Goal: Task Accomplishment & Management: Use online tool/utility

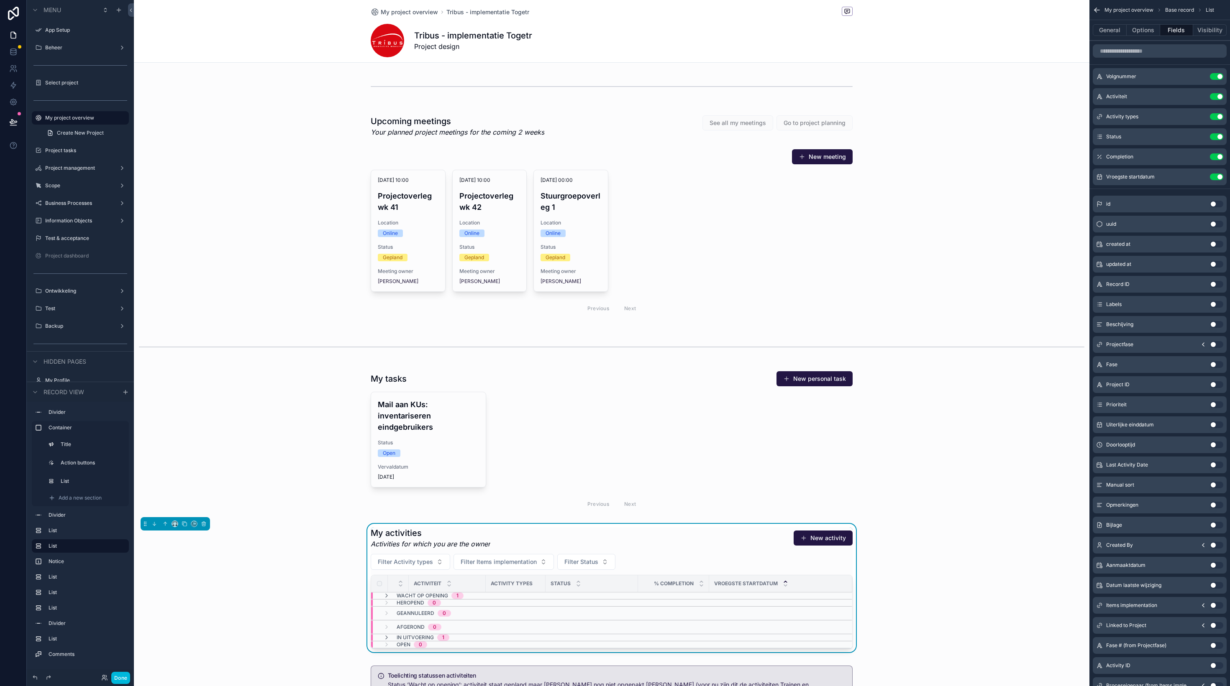
click at [120, 678] on button "Done" at bounding box center [120, 678] width 19 height 12
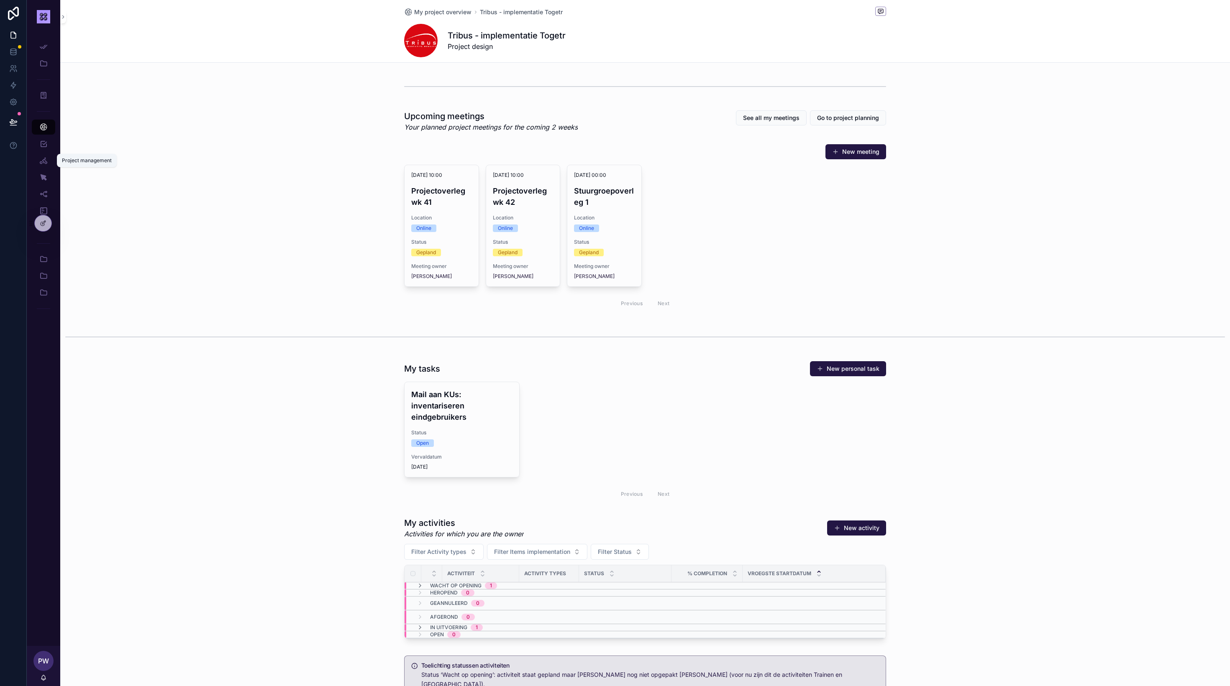
click at [48, 163] on div "Project management" at bounding box center [43, 160] width 13 height 13
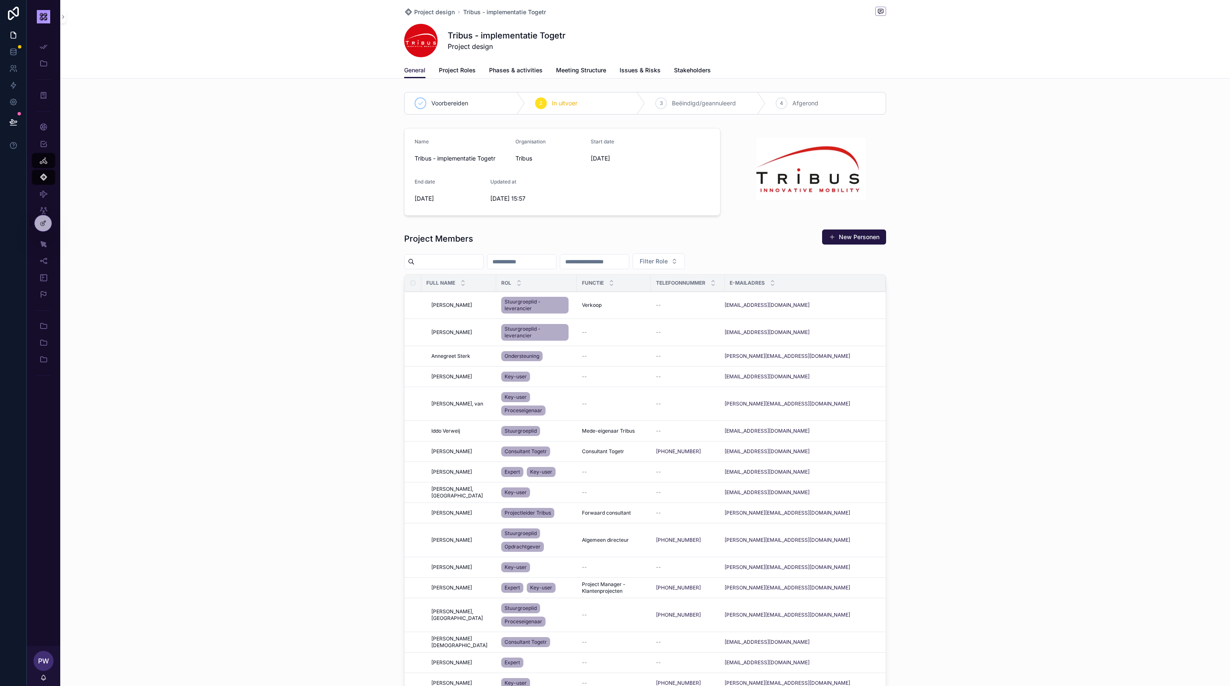
click at [742, 334] on link "[EMAIL_ADDRESS][DOMAIN_NAME]" at bounding box center [766, 332] width 85 height 7
click at [299, 259] on div "Project Members New Personen Filter Role Full name Rol Functie Telefoonnummer E…" at bounding box center [644, 504] width 1169 height 556
click at [63, 18] on icon "scrollable content" at bounding box center [63, 16] width 2 height 3
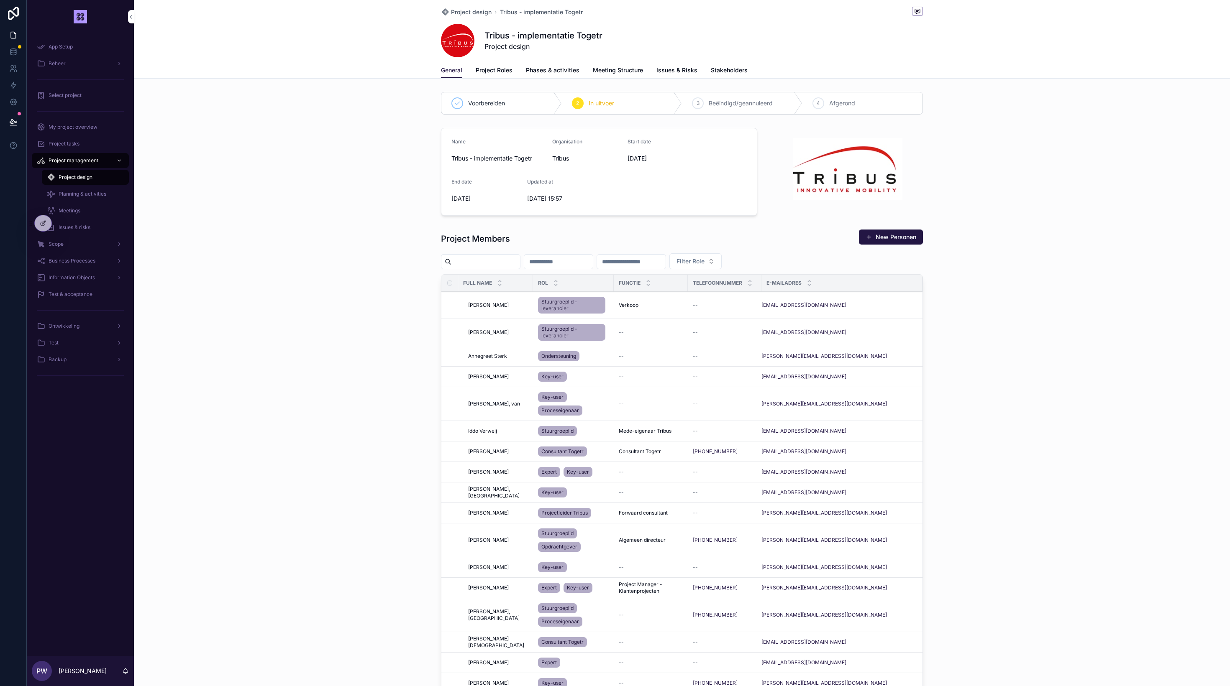
click at [78, 263] on span "Business Processes" at bounding box center [72, 261] width 47 height 7
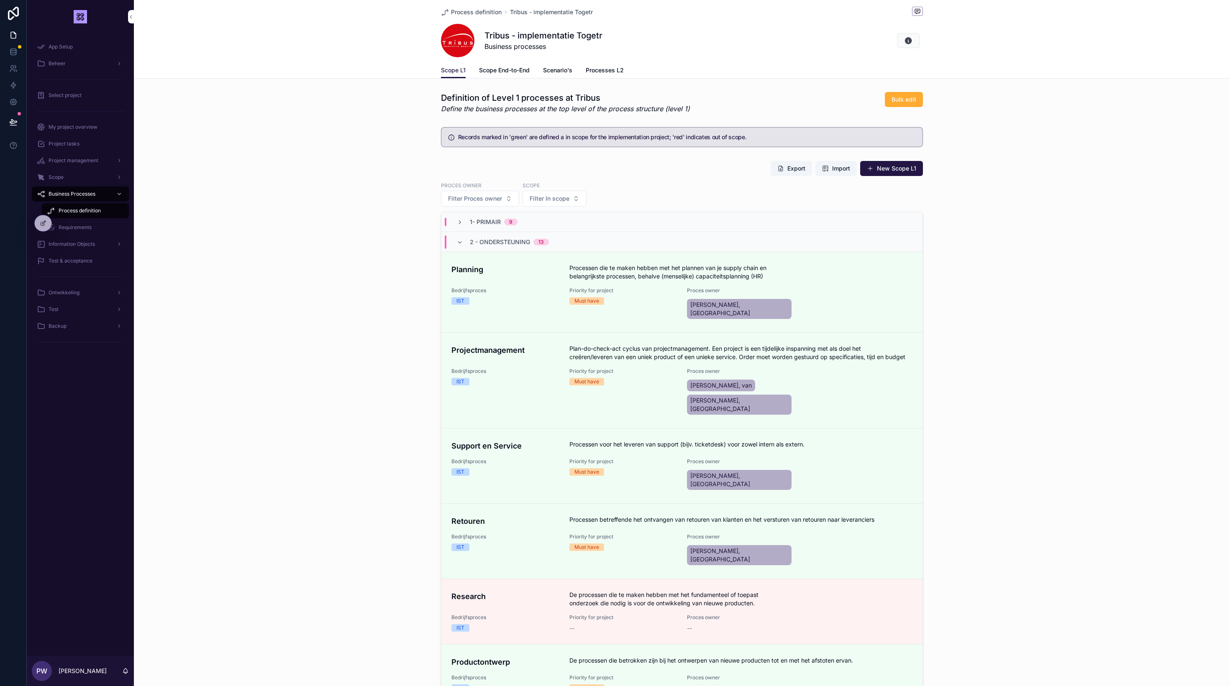
click at [615, 68] on span "Processes L2" at bounding box center [605, 70] width 38 height 8
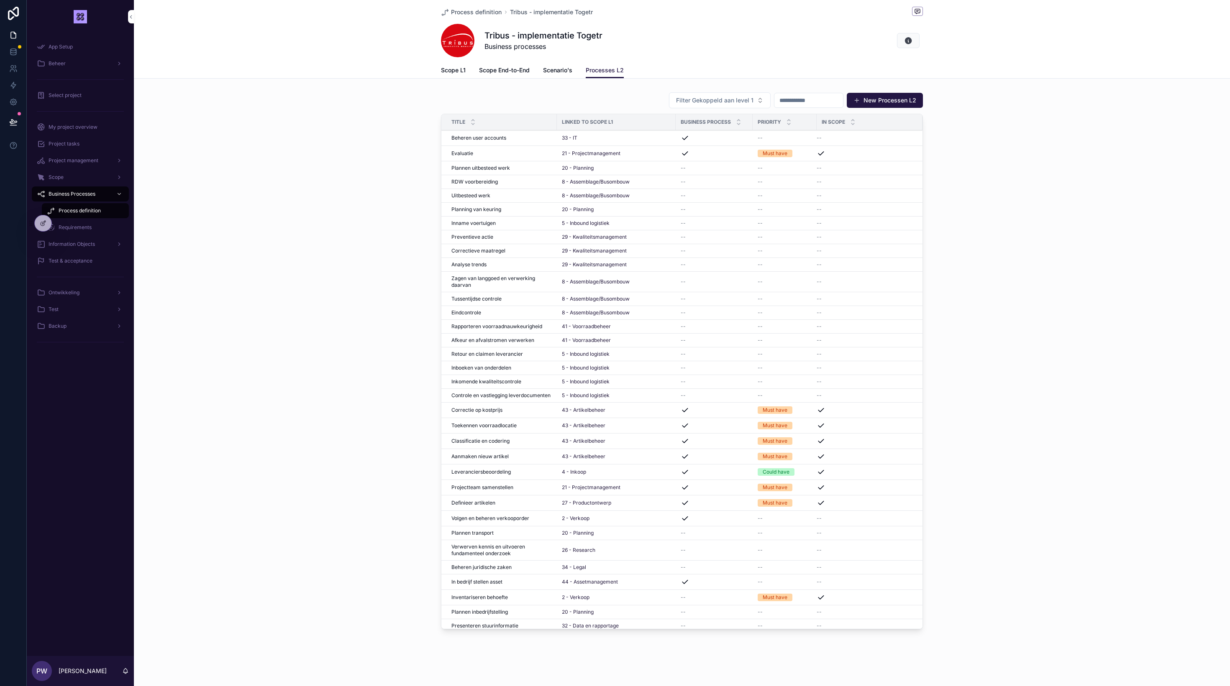
click at [452, 69] on span "Scope L1" at bounding box center [453, 70] width 25 height 8
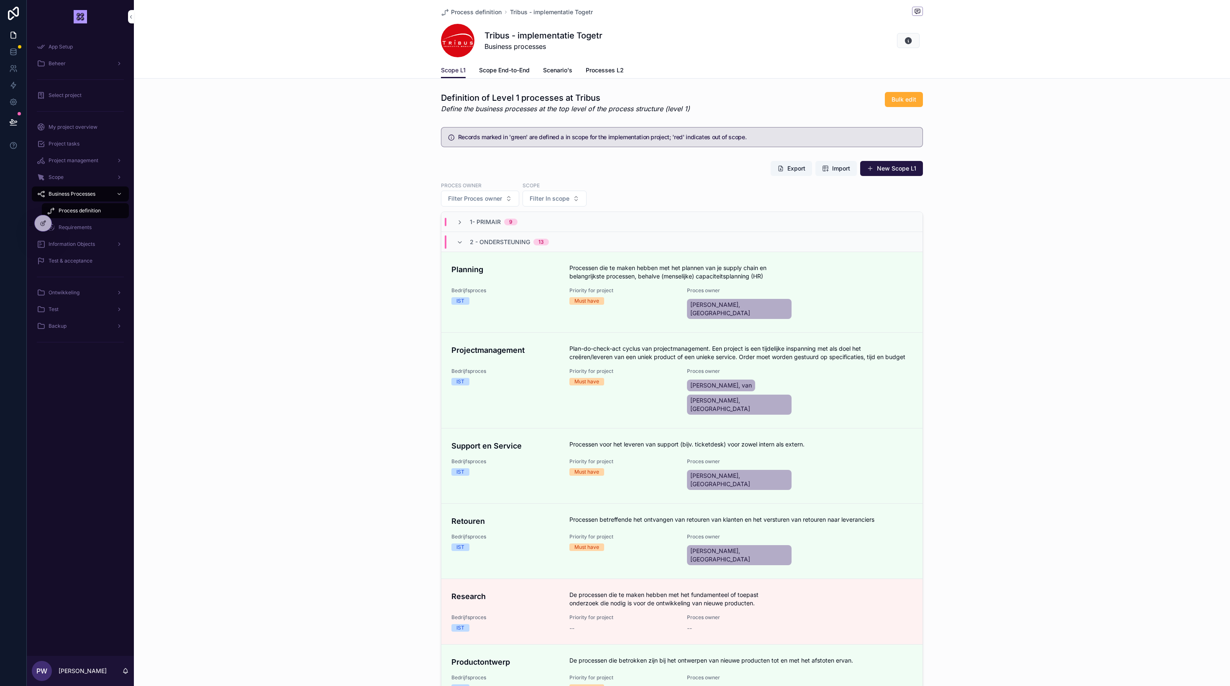
click at [462, 242] on icon "scrollable content" at bounding box center [459, 242] width 7 height 7
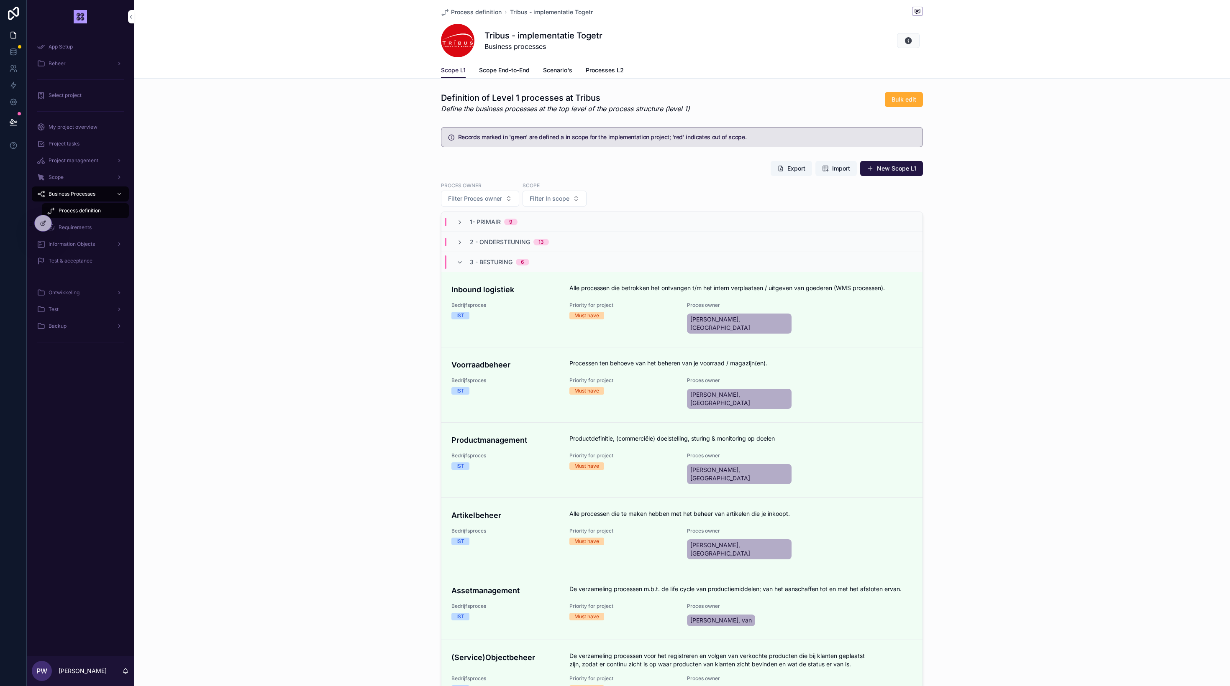
click at [463, 261] on icon "scrollable content" at bounding box center [459, 262] width 7 height 7
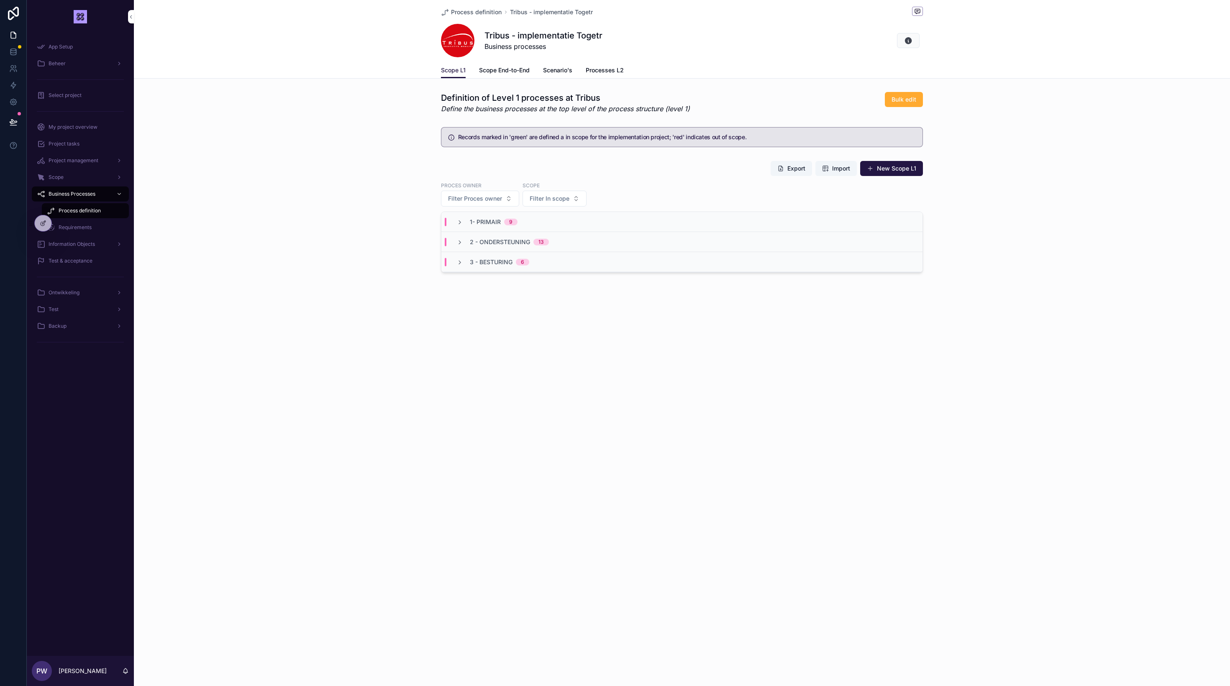
click at [607, 72] on span "Processes L2" at bounding box center [605, 70] width 38 height 8
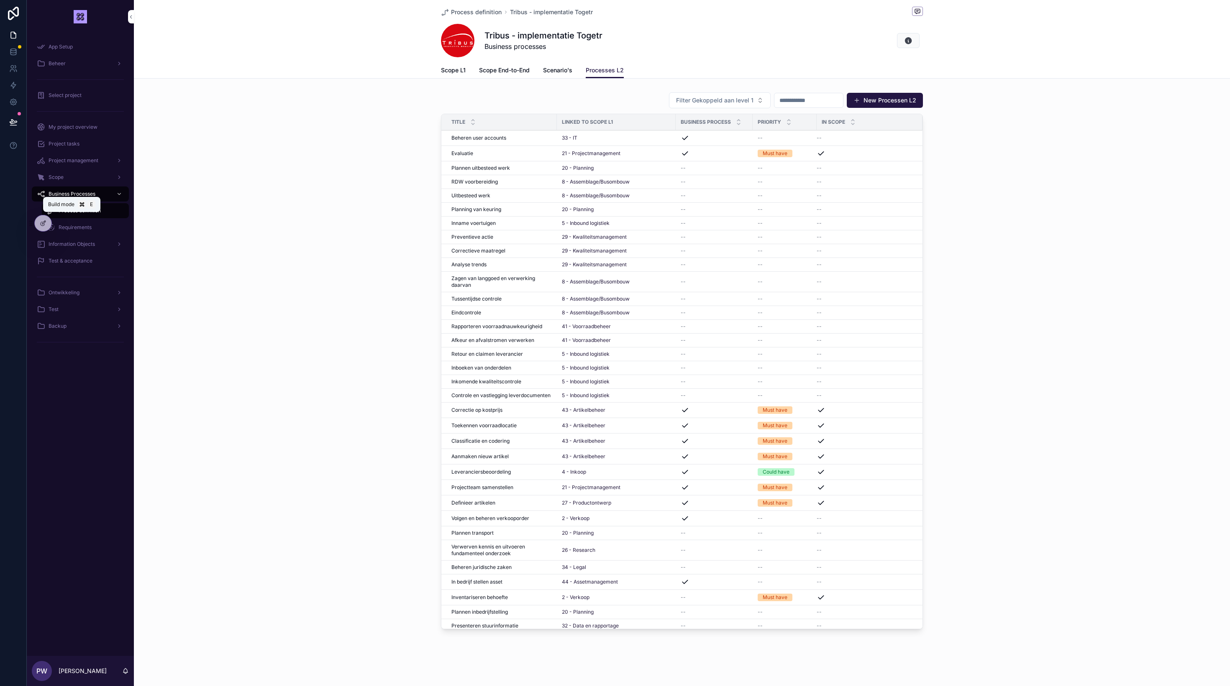
click at [43, 223] on icon at bounding box center [43, 222] width 3 height 3
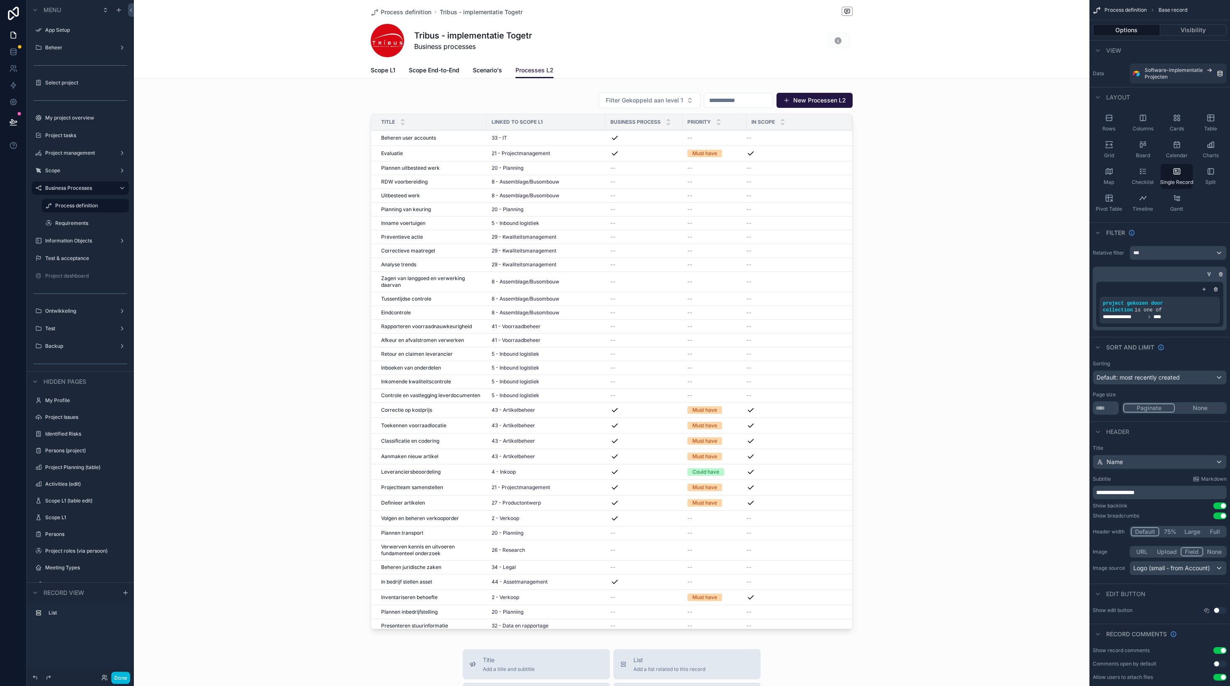
click at [808, 173] on div "scrollable content" at bounding box center [611, 507] width 955 height 1014
click at [781, 91] on div "scrollable content" at bounding box center [611, 362] width 955 height 547
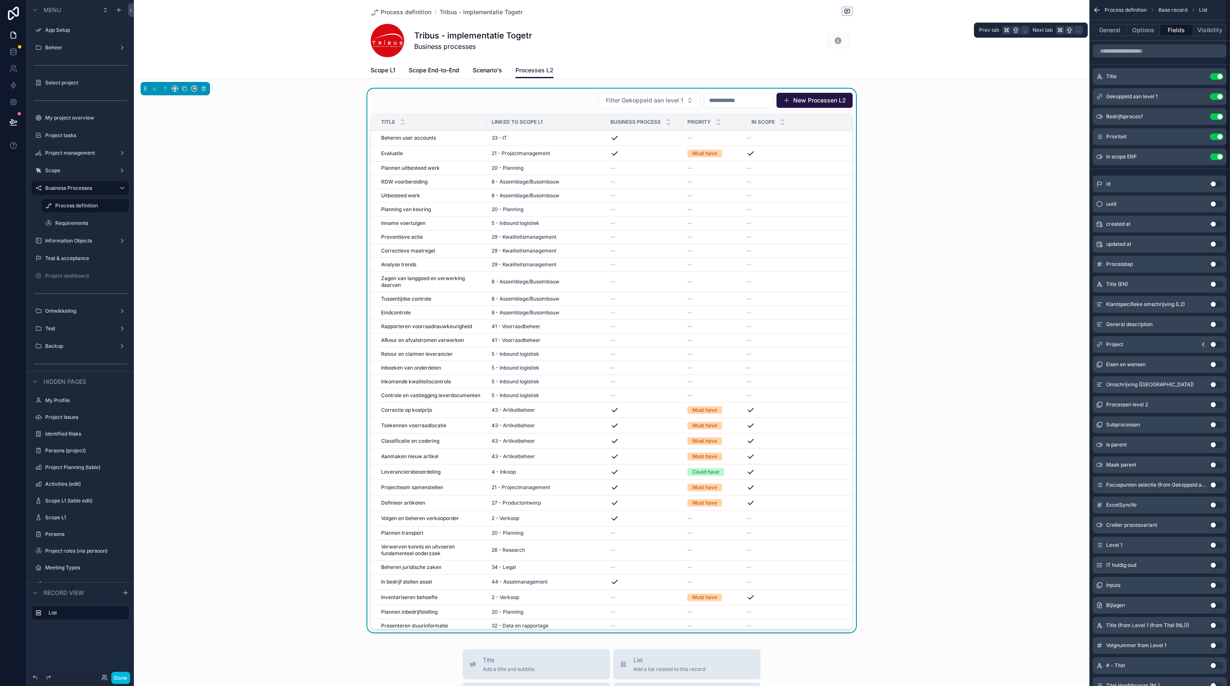
click at [1113, 30] on button "General" at bounding box center [1109, 30] width 34 height 12
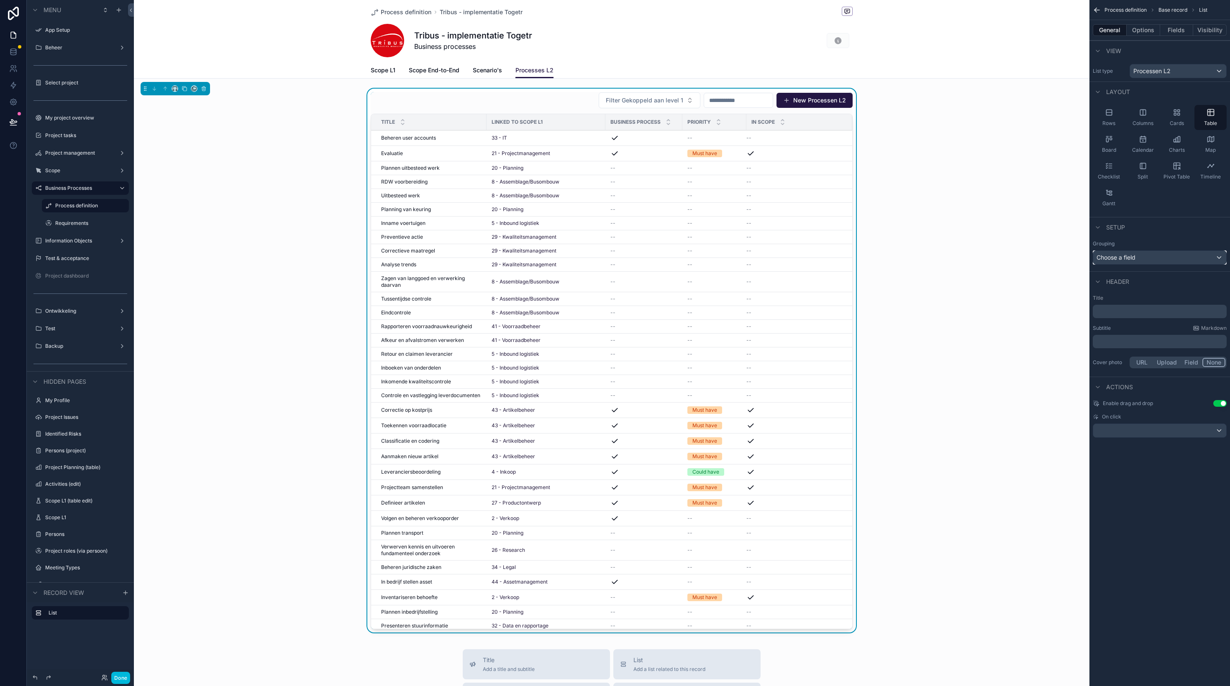
click at [1161, 258] on div "Choose a field" at bounding box center [1159, 257] width 133 height 13
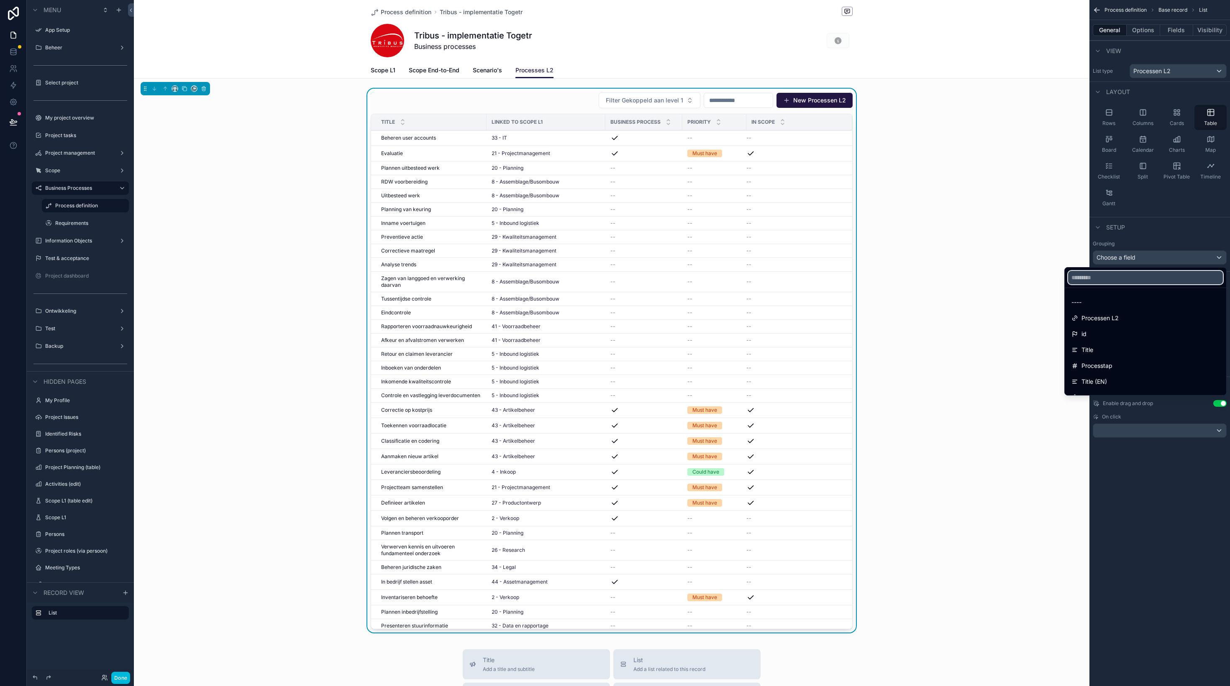
click at [1116, 281] on input "text" at bounding box center [1145, 277] width 155 height 13
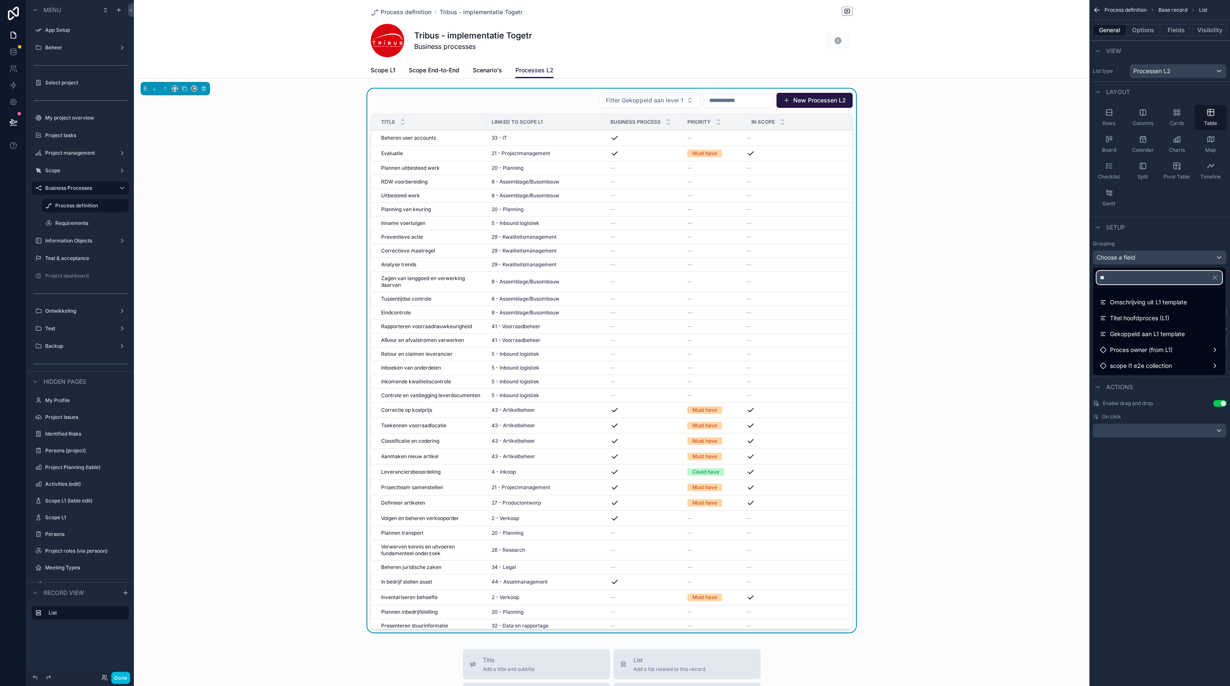
type input "**"
click at [1167, 322] on span "Titel hoofdproces (L1)" at bounding box center [1139, 318] width 59 height 10
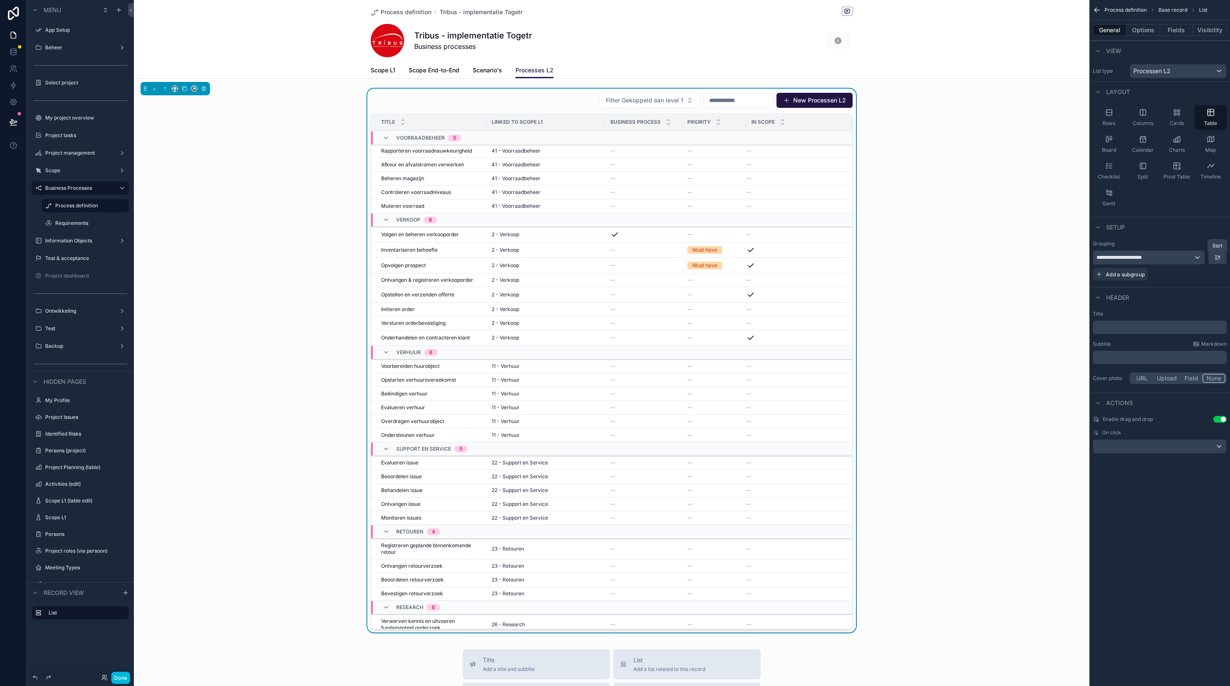
click at [1217, 259] on icon "scrollable content" at bounding box center [1217, 257] width 7 height 7
click at [1217, 259] on div "scrollable content" at bounding box center [615, 343] width 1230 height 686
click at [1171, 258] on div "**********" at bounding box center [1148, 257] width 111 height 13
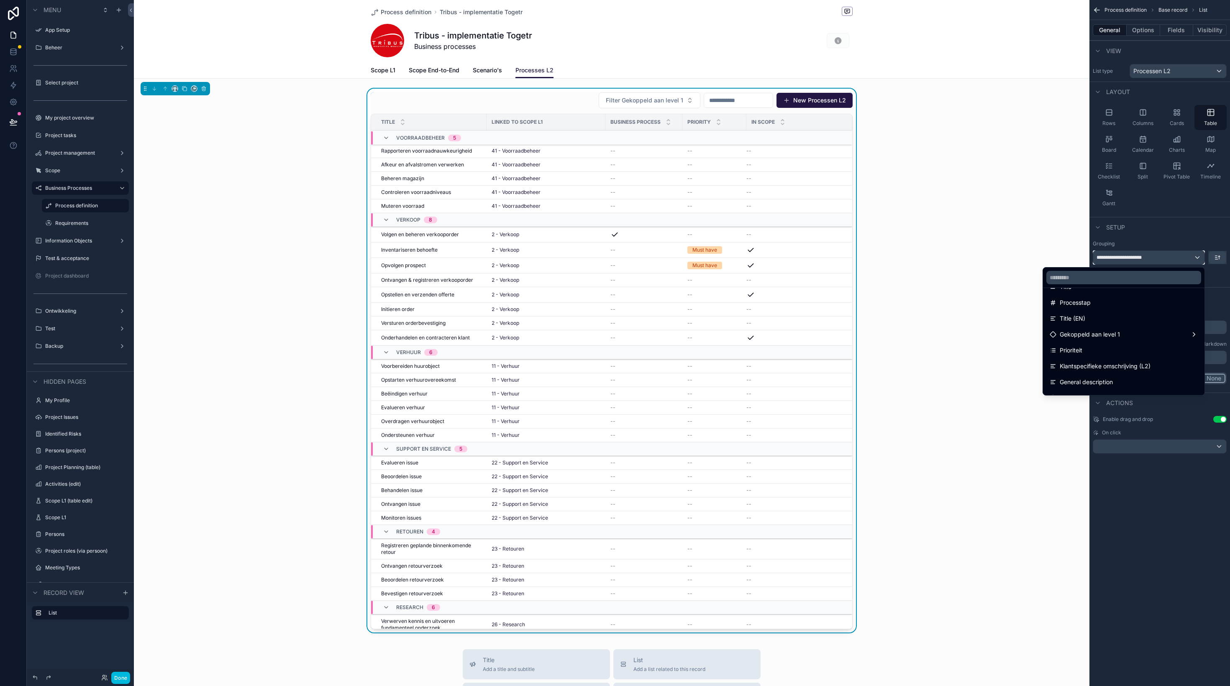
scroll to position [79, 0]
click at [1132, 320] on div "Gekoppeld aan level 1" at bounding box center [1123, 319] width 148 height 10
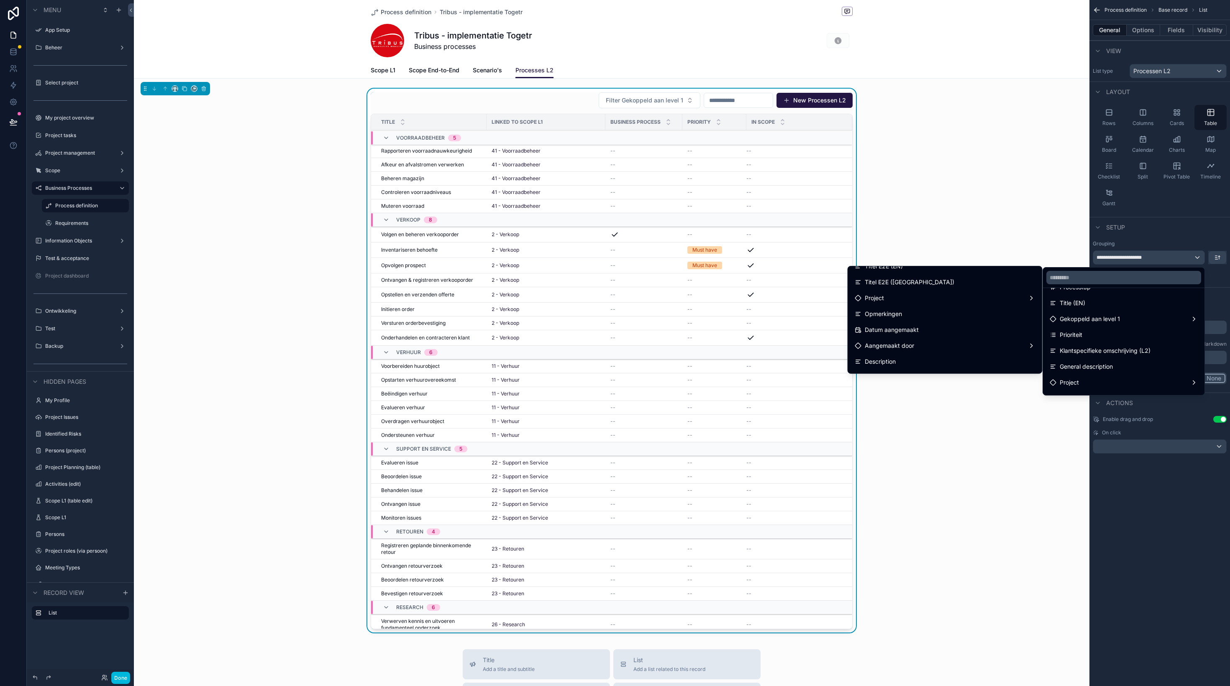
scroll to position [0, 0]
click at [932, 296] on div "id" at bounding box center [944, 292] width 181 height 10
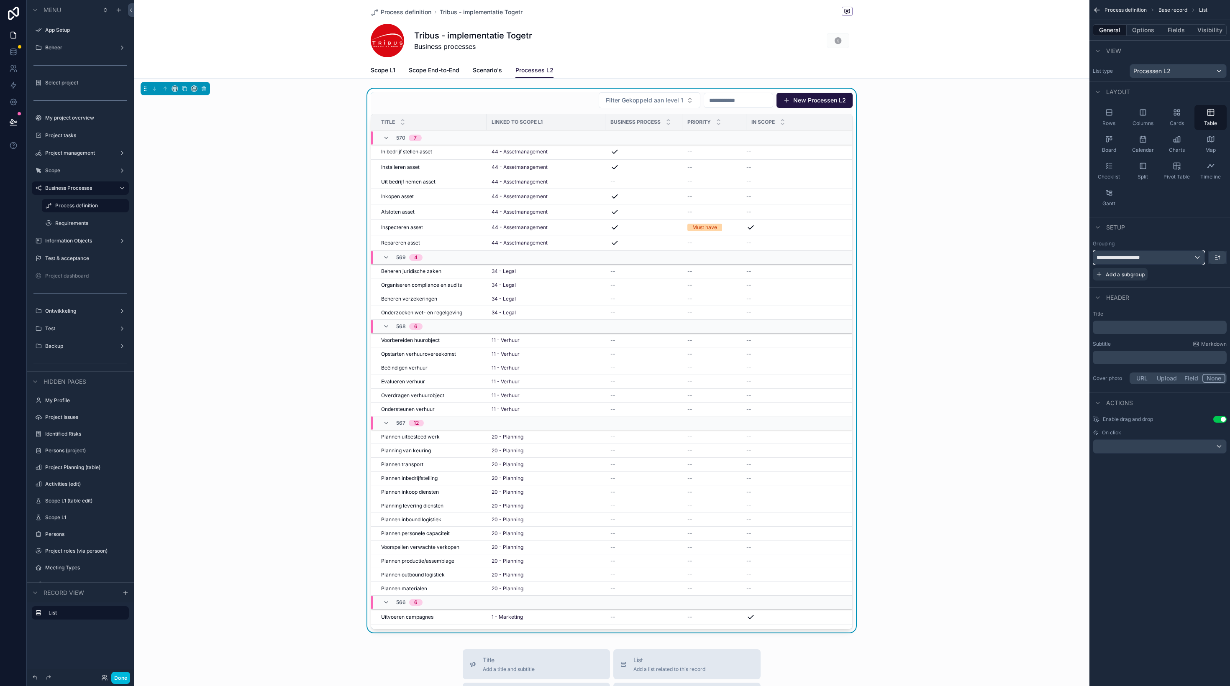
click at [1200, 259] on div "**********" at bounding box center [1148, 257] width 111 height 13
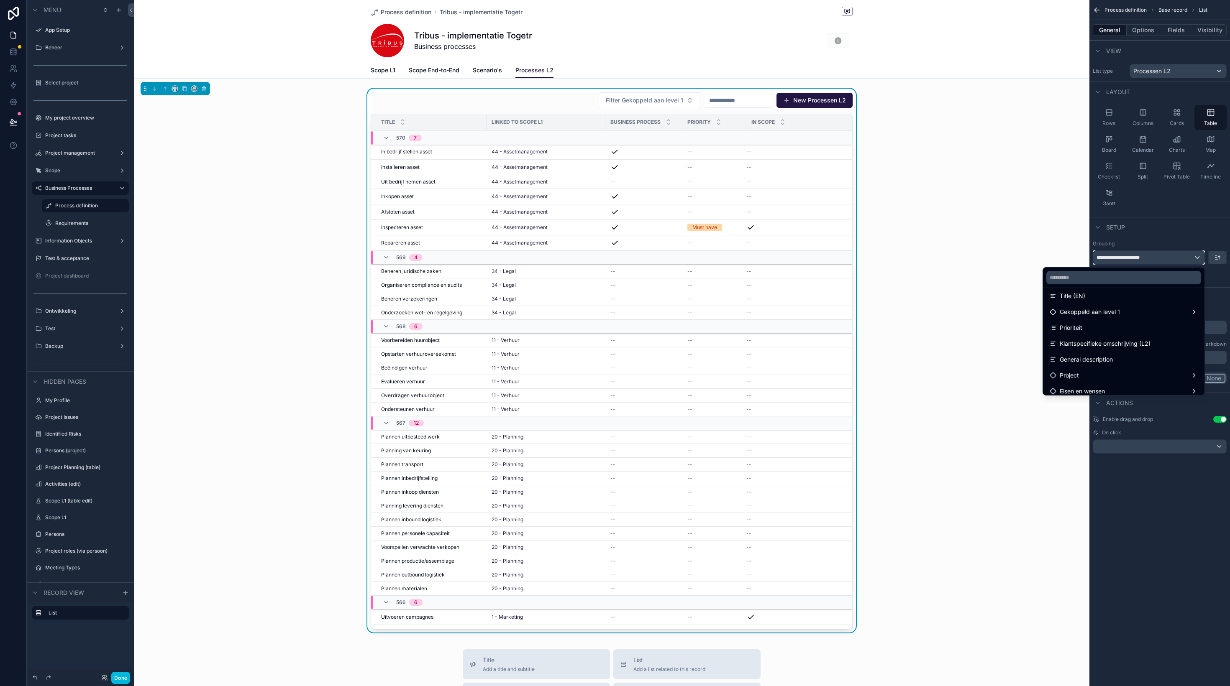
scroll to position [88, 0]
click at [1077, 306] on span "Gekoppeld aan level 1" at bounding box center [1089, 310] width 60 height 10
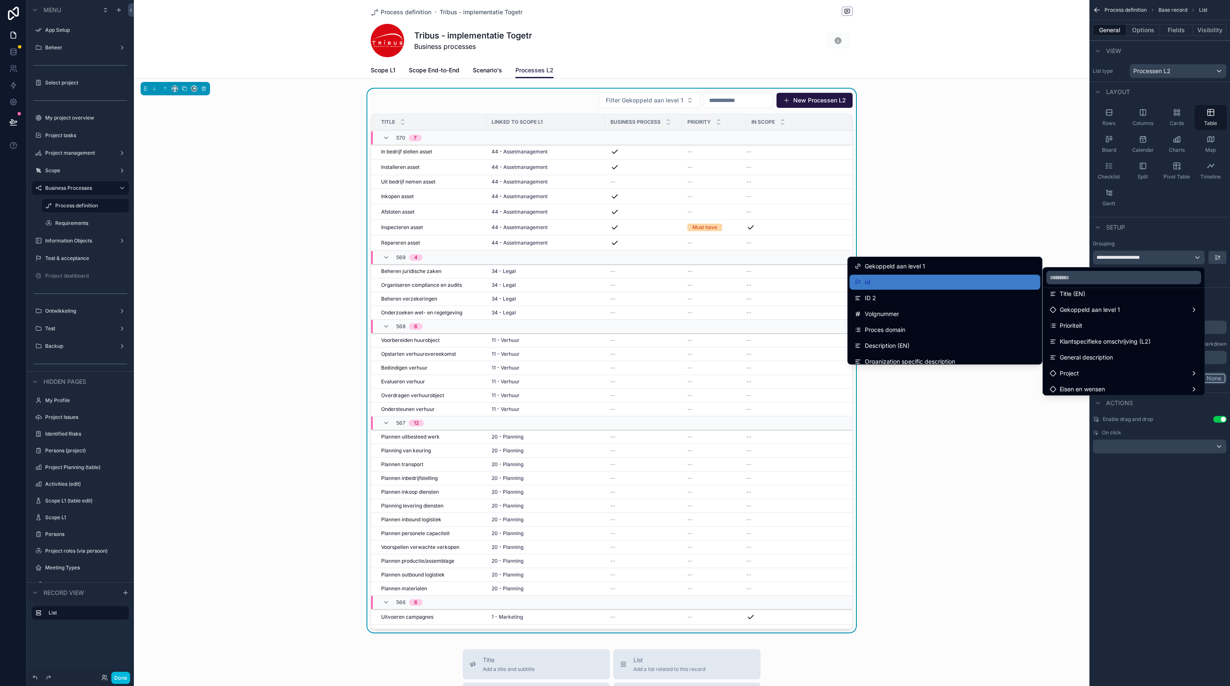
click at [933, 299] on div "ID 2" at bounding box center [944, 298] width 181 height 10
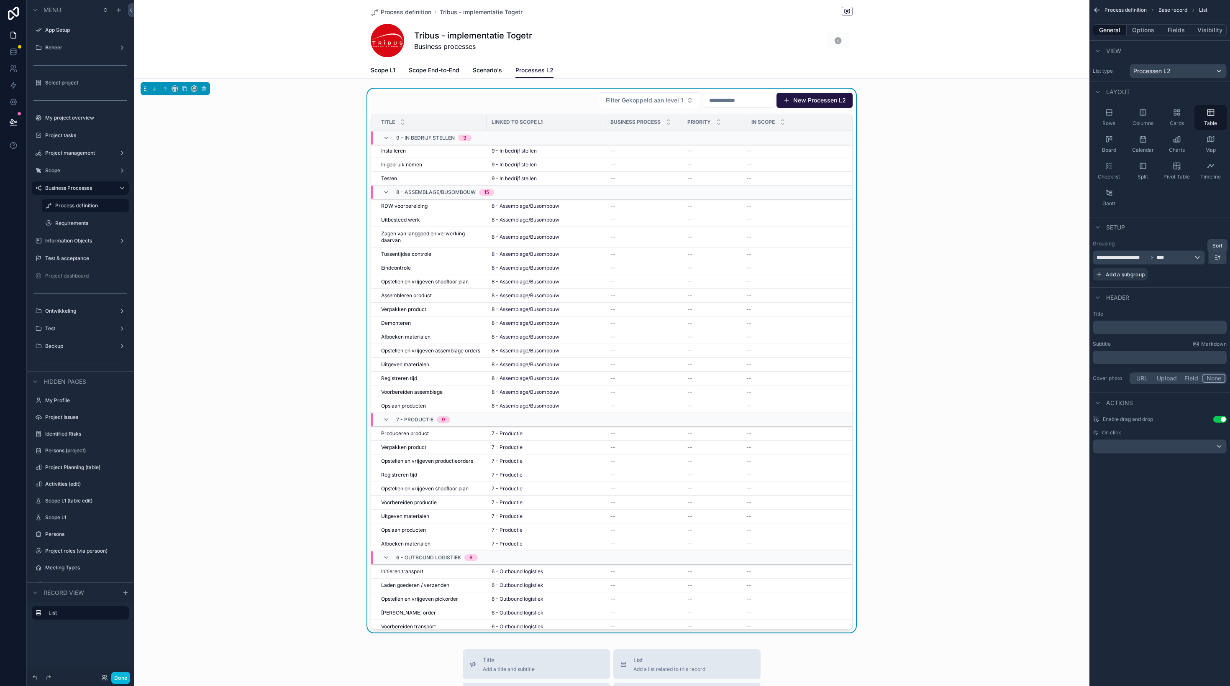
click at [1215, 259] on icon "scrollable content" at bounding box center [1217, 257] width 7 height 7
click at [1215, 281] on span "A -> Z" at bounding box center [1210, 276] width 17 height 10
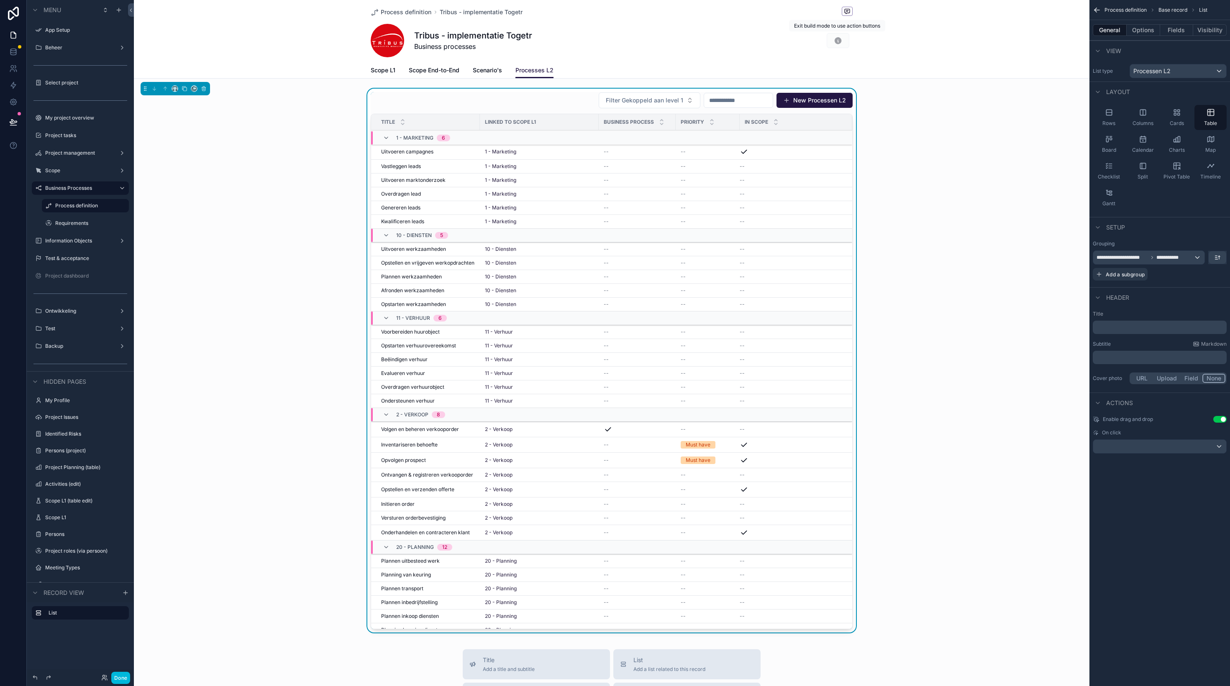
click at [834, 40] on span "scrollable content" at bounding box center [837, 40] width 23 height 15
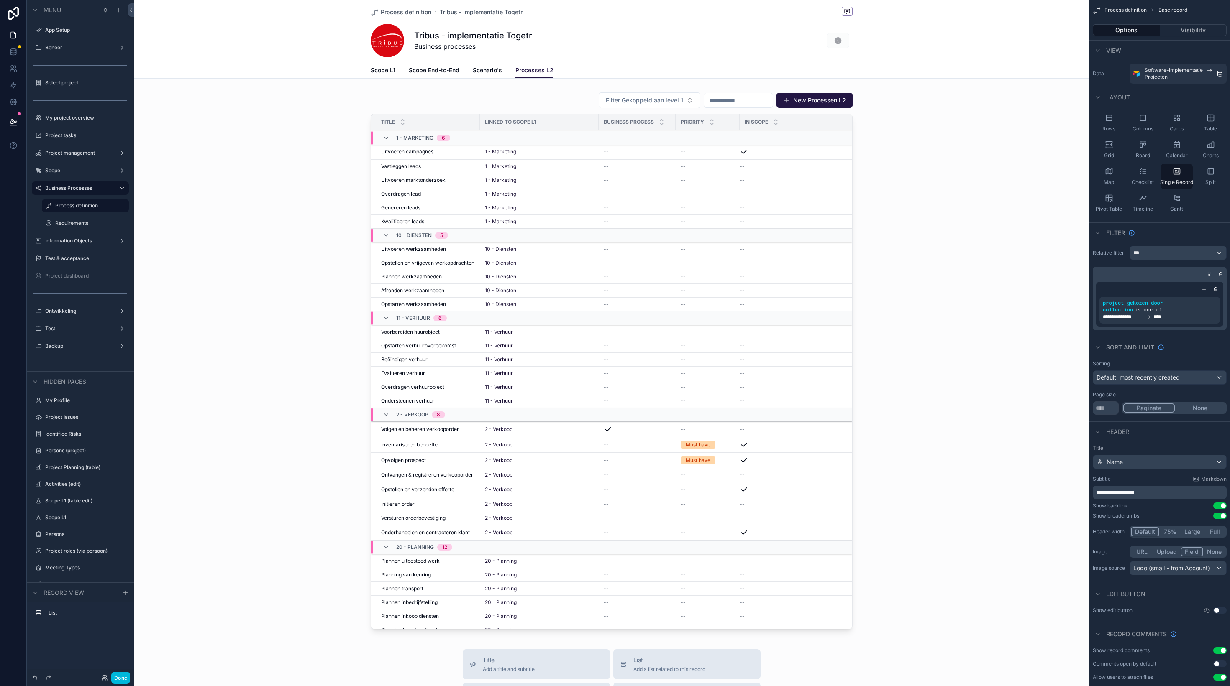
click at [837, 40] on span "scrollable content" at bounding box center [837, 40] width 23 height 15
click at [385, 141] on icon "scrollable content" at bounding box center [386, 138] width 7 height 7
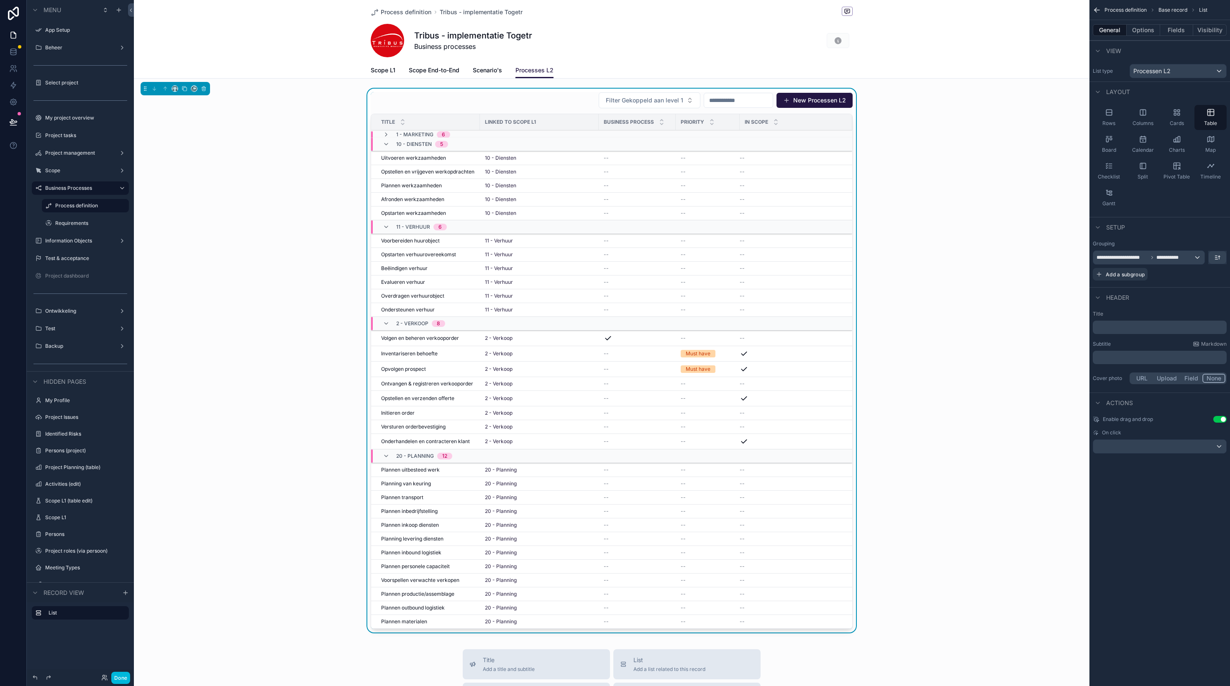
click at [384, 147] on icon "scrollable content" at bounding box center [386, 144] width 7 height 7
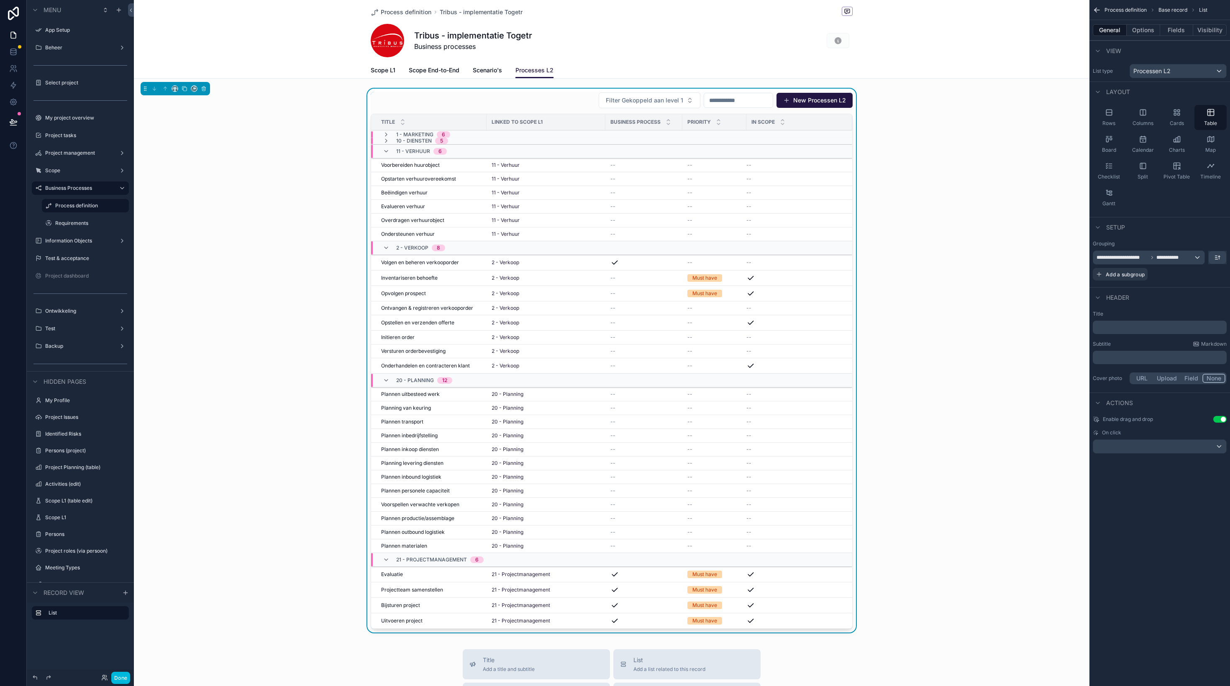
click at [384, 151] on icon "scrollable content" at bounding box center [386, 151] width 7 height 7
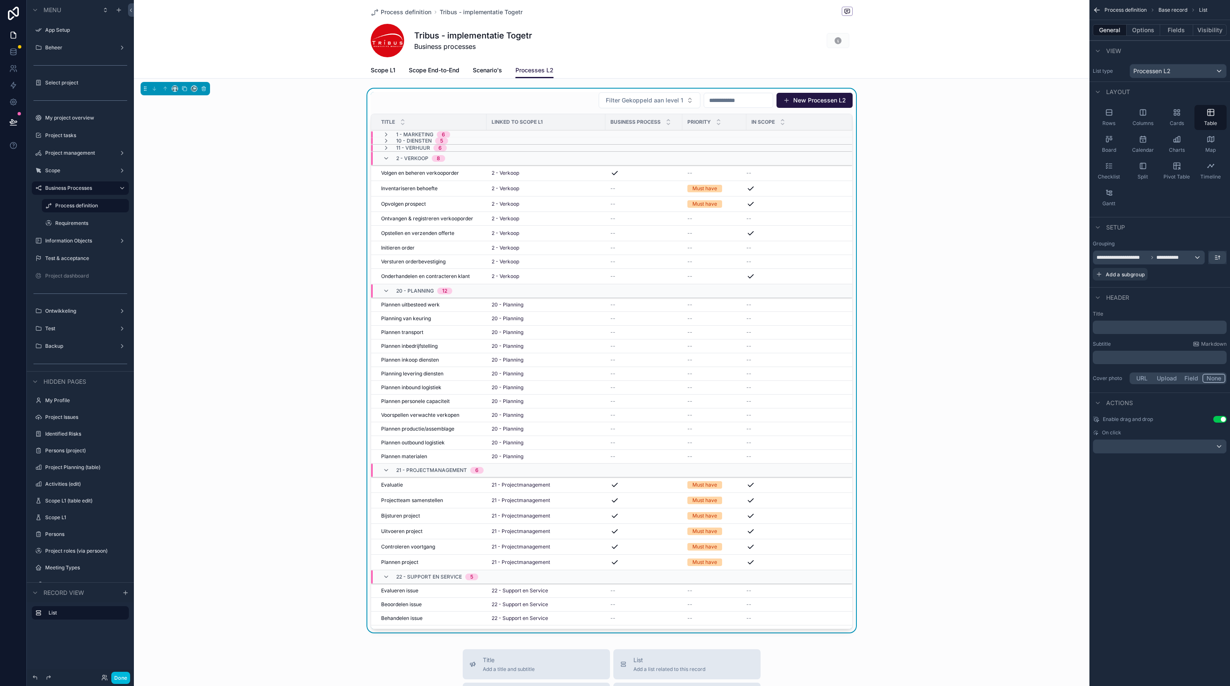
click at [386, 159] on icon "scrollable content" at bounding box center [386, 158] width 7 height 7
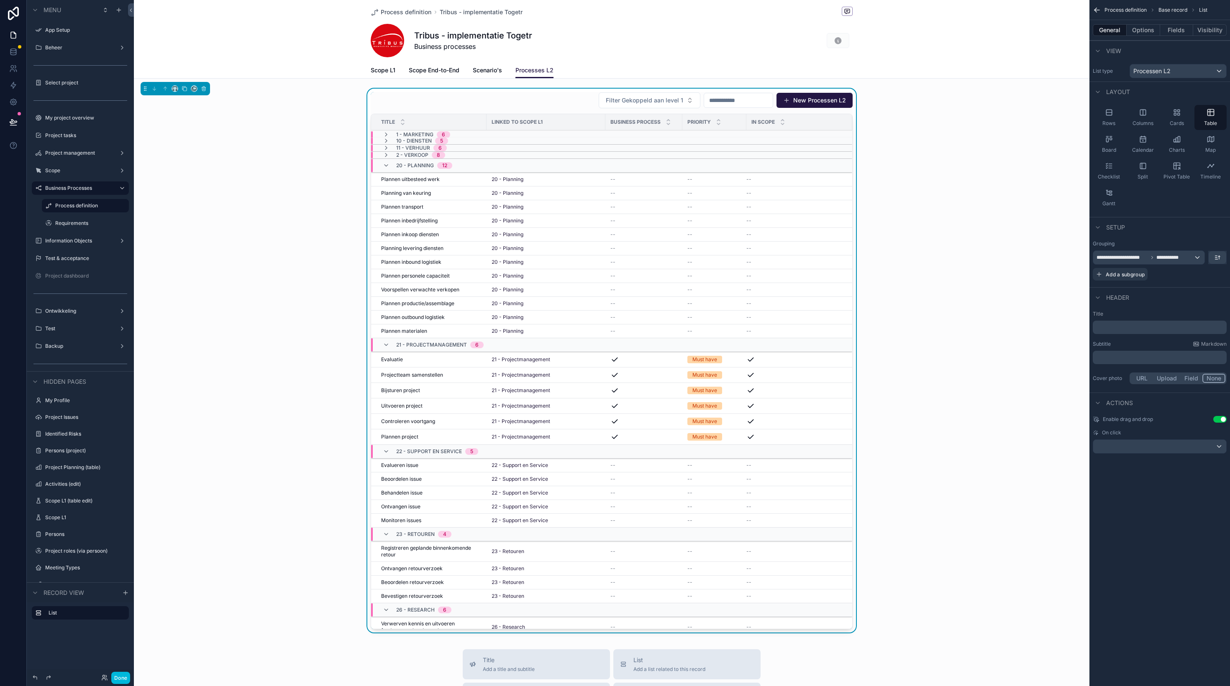
click at [386, 166] on icon "scrollable content" at bounding box center [386, 165] width 7 height 7
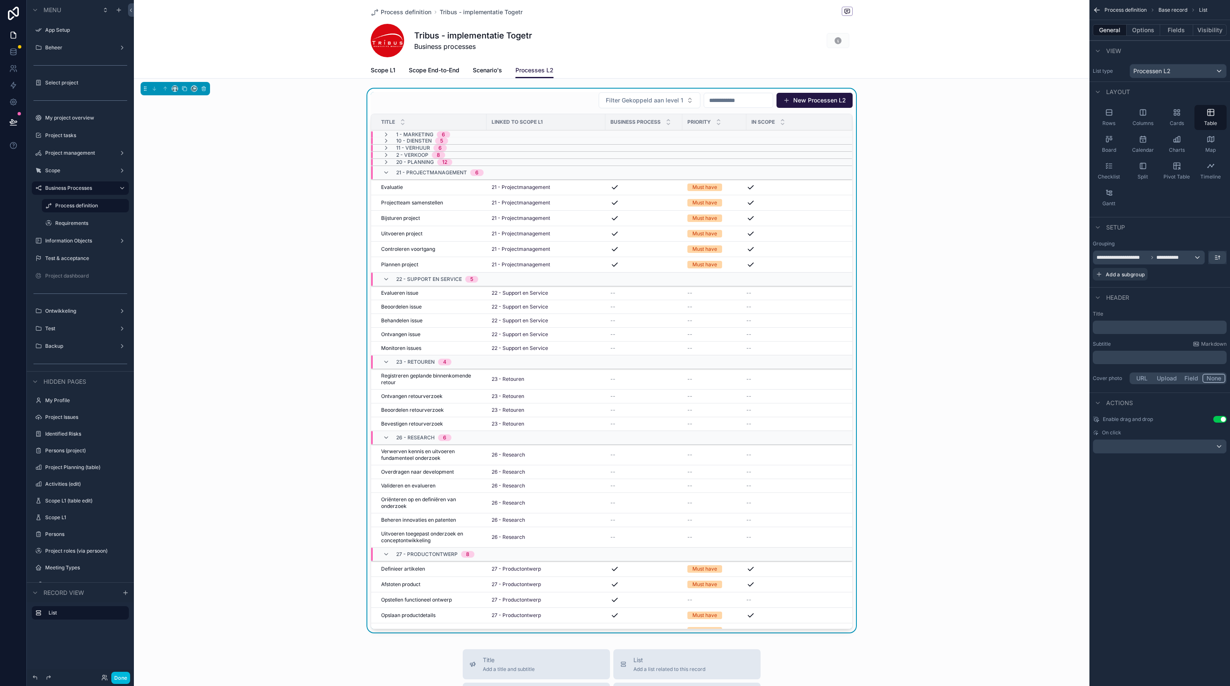
click at [386, 173] on icon "scrollable content" at bounding box center [386, 172] width 7 height 7
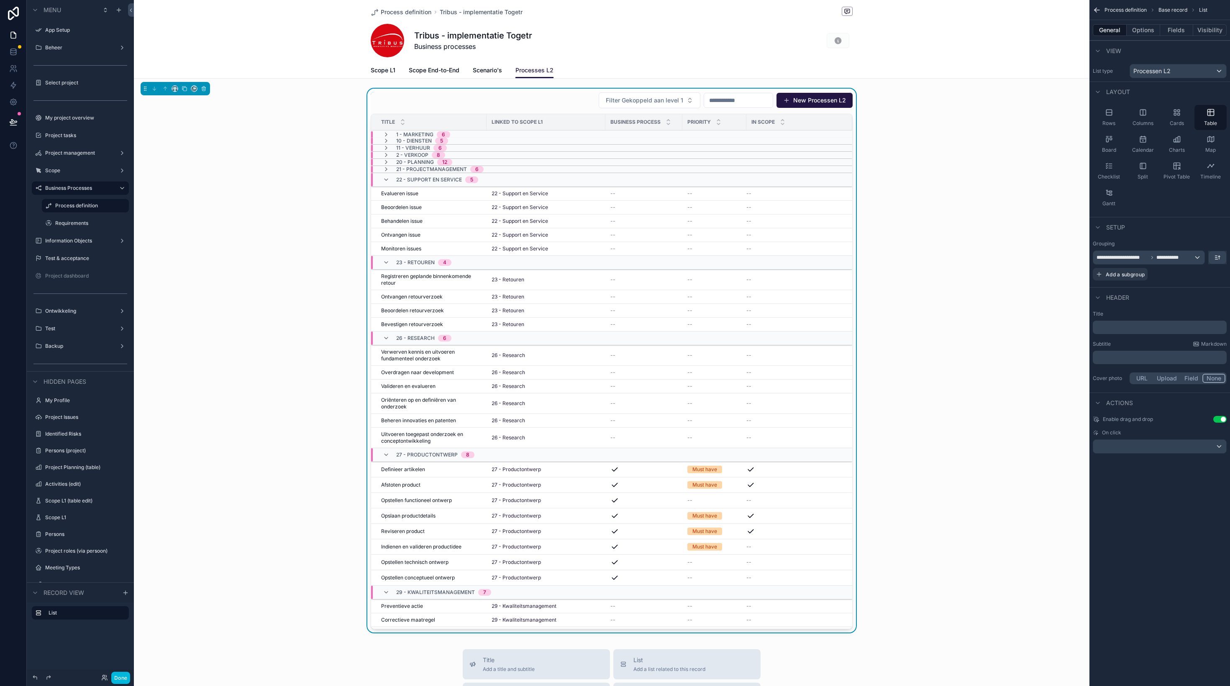
click at [386, 178] on icon "scrollable content" at bounding box center [386, 180] width 7 height 7
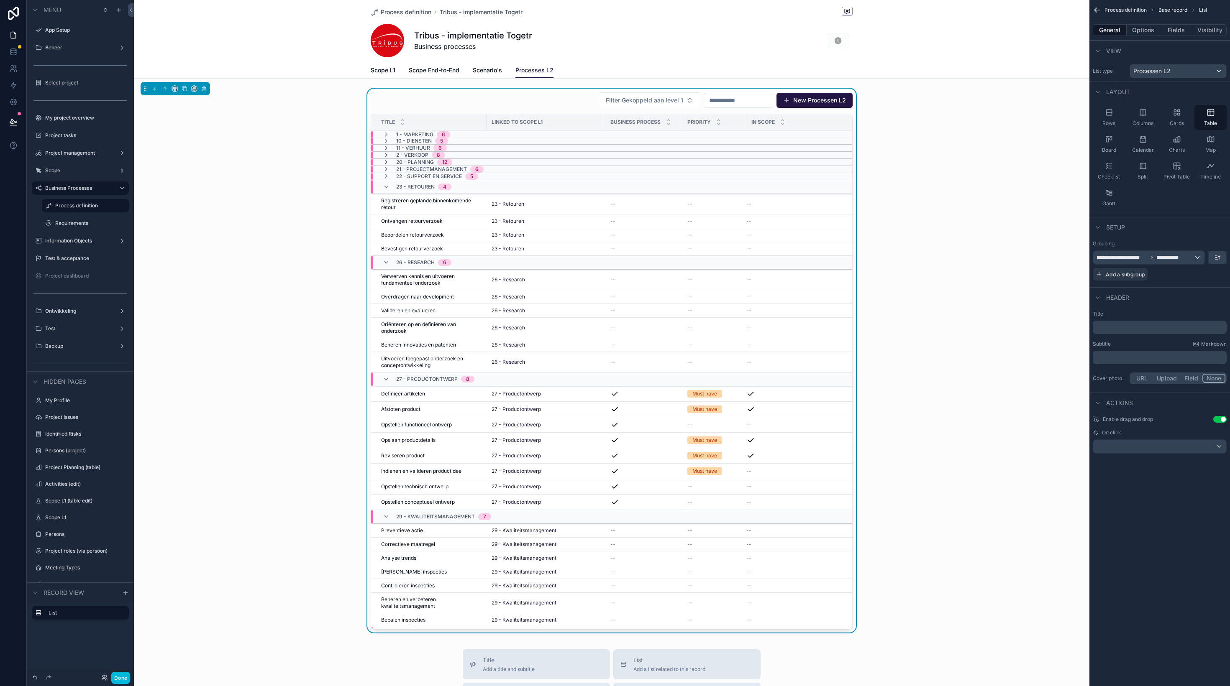
click at [386, 186] on icon "scrollable content" at bounding box center [386, 187] width 7 height 7
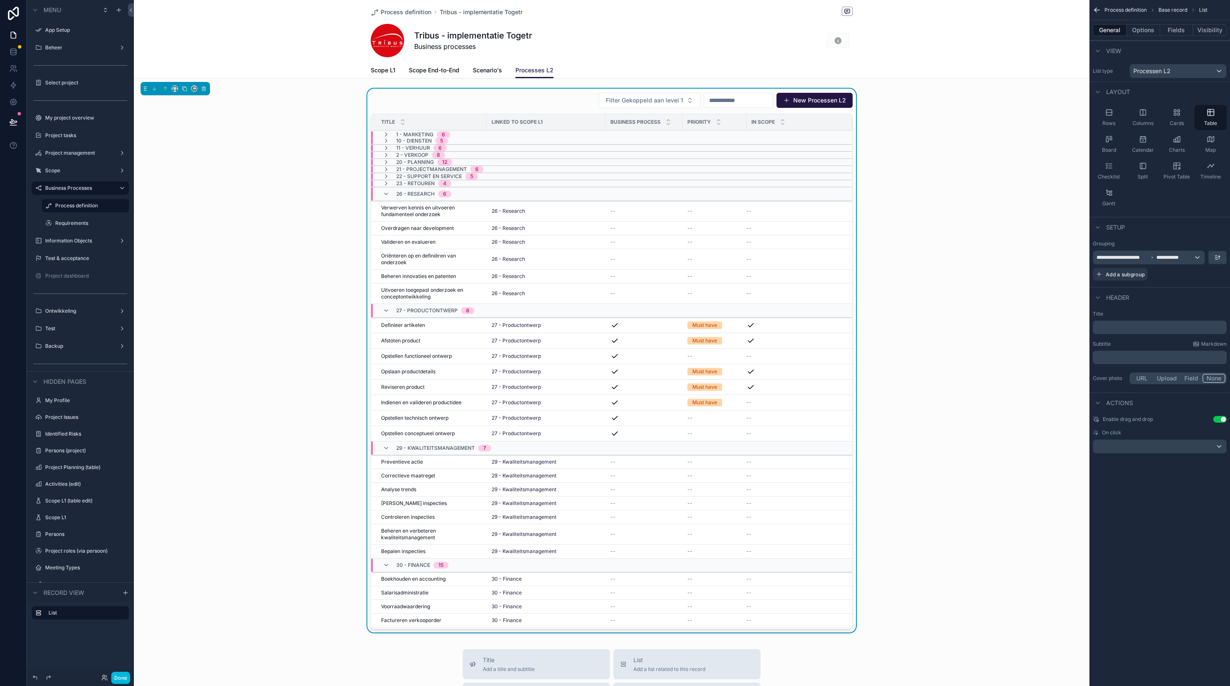
click at [386, 197] on icon "scrollable content" at bounding box center [386, 194] width 7 height 7
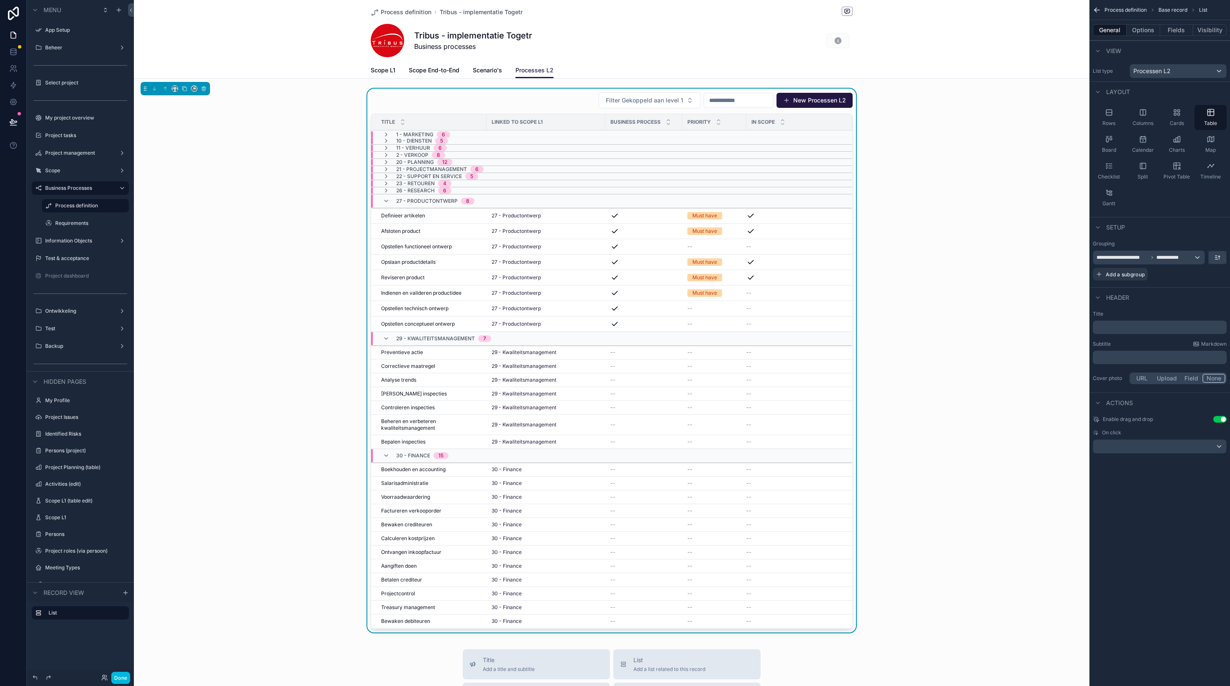
click at [388, 198] on icon "scrollable content" at bounding box center [386, 201] width 7 height 7
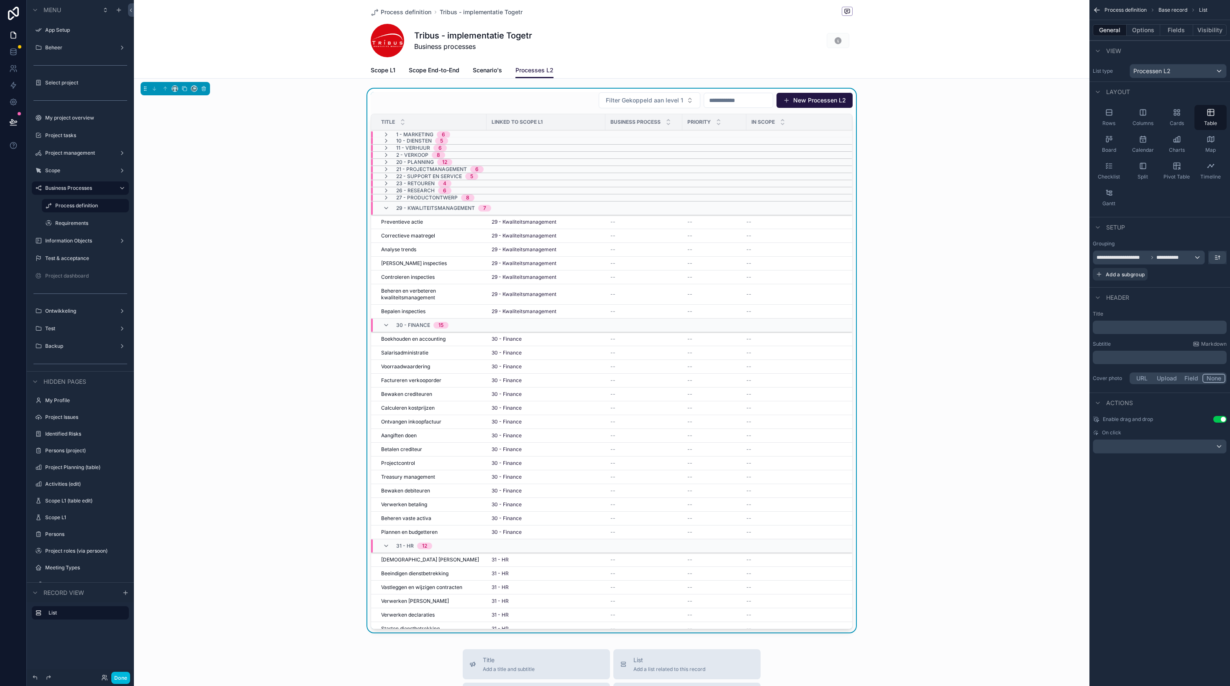
click at [386, 207] on icon "scrollable content" at bounding box center [386, 208] width 7 height 7
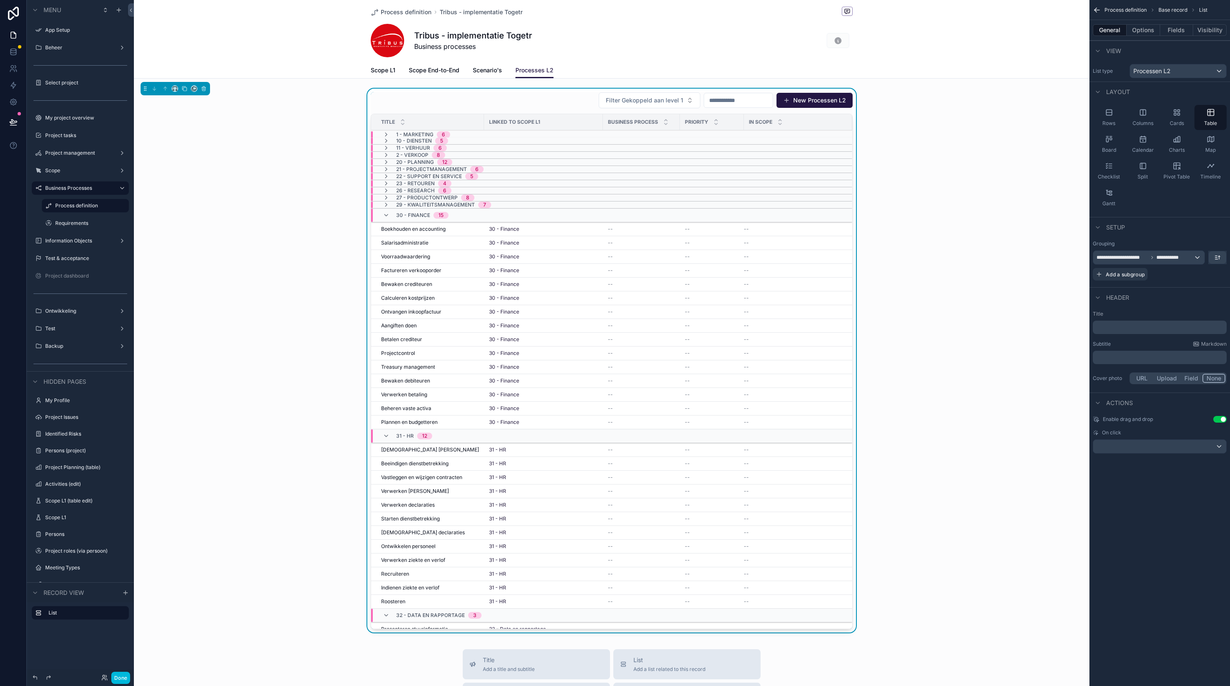
click at [385, 216] on icon "scrollable content" at bounding box center [386, 215] width 7 height 7
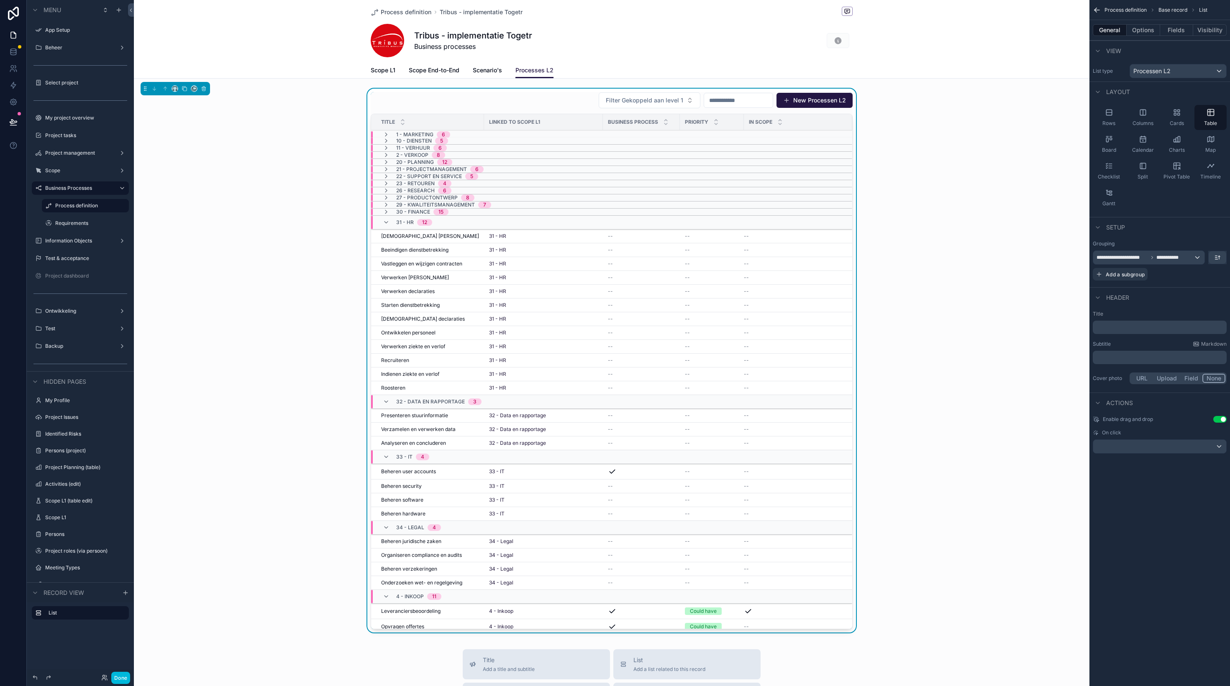
click at [386, 223] on icon "scrollable content" at bounding box center [386, 222] width 7 height 7
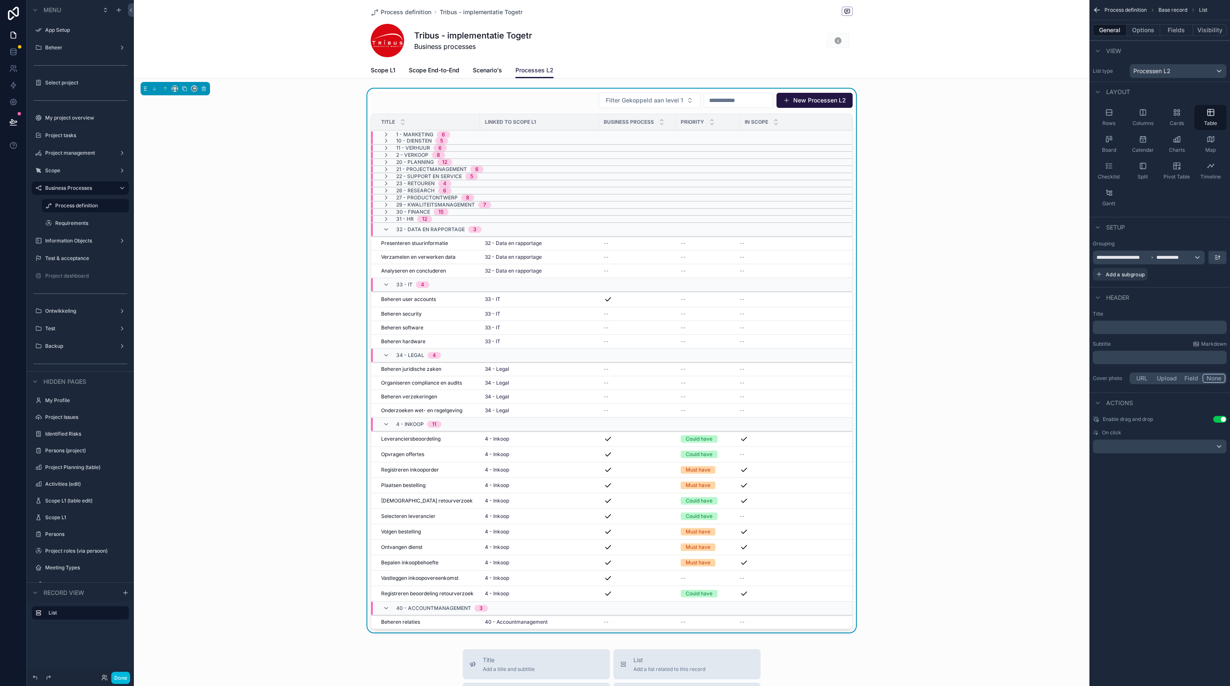
click at [386, 228] on icon "scrollable content" at bounding box center [386, 229] width 7 height 7
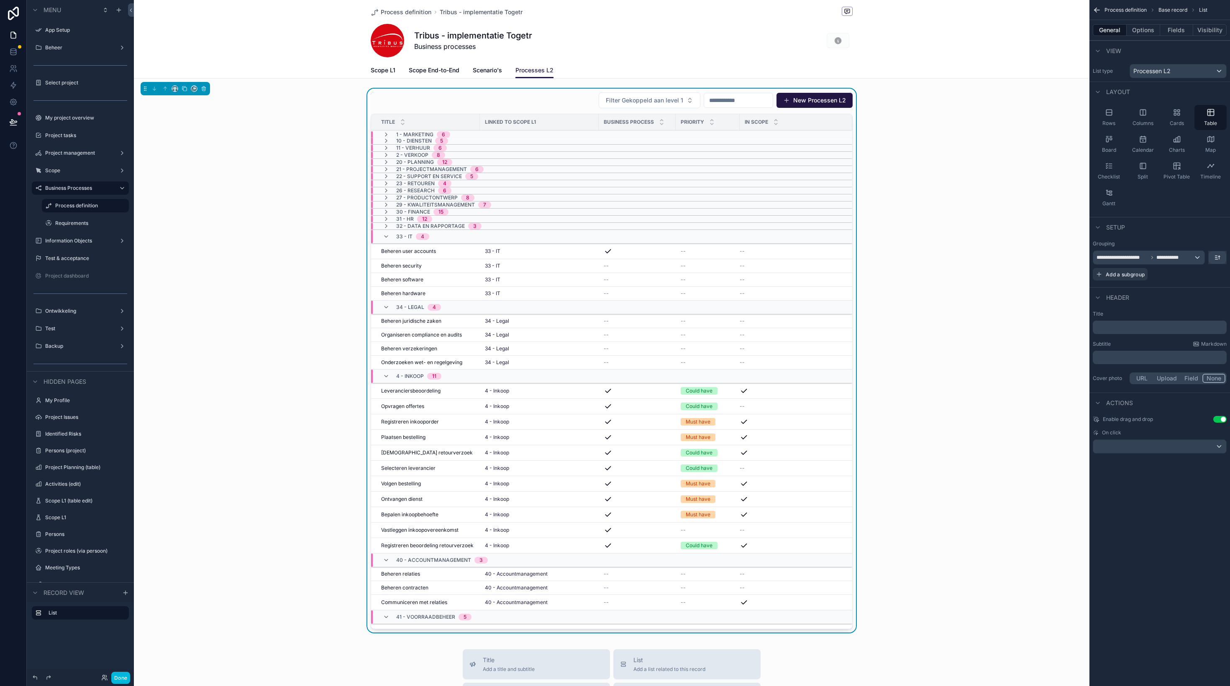
click at [387, 239] on icon "scrollable content" at bounding box center [386, 236] width 7 height 7
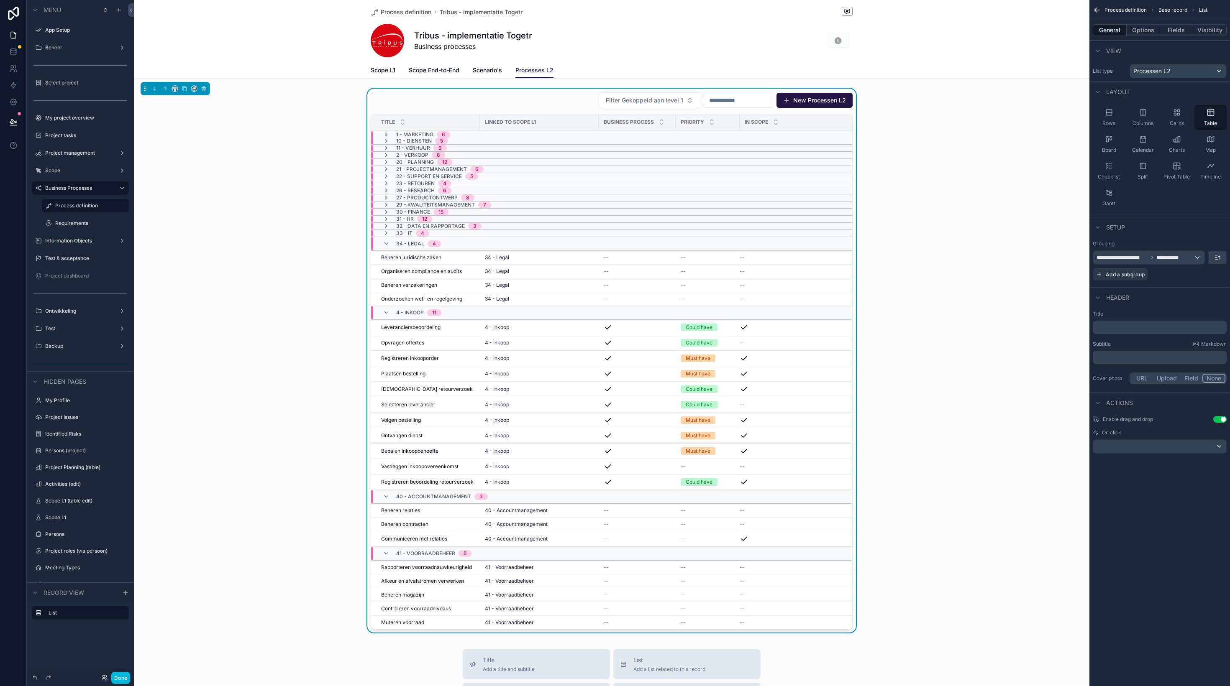
click at [387, 246] on icon "scrollable content" at bounding box center [386, 243] width 7 height 7
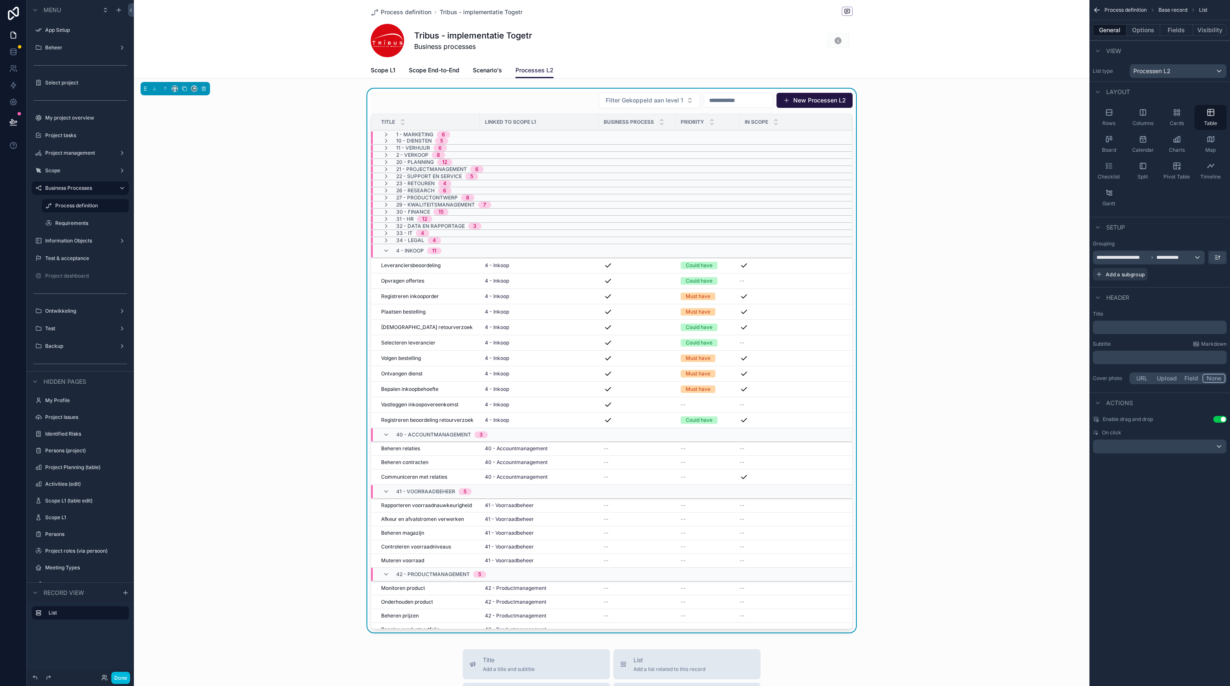
click at [387, 251] on icon "scrollable content" at bounding box center [386, 251] width 7 height 7
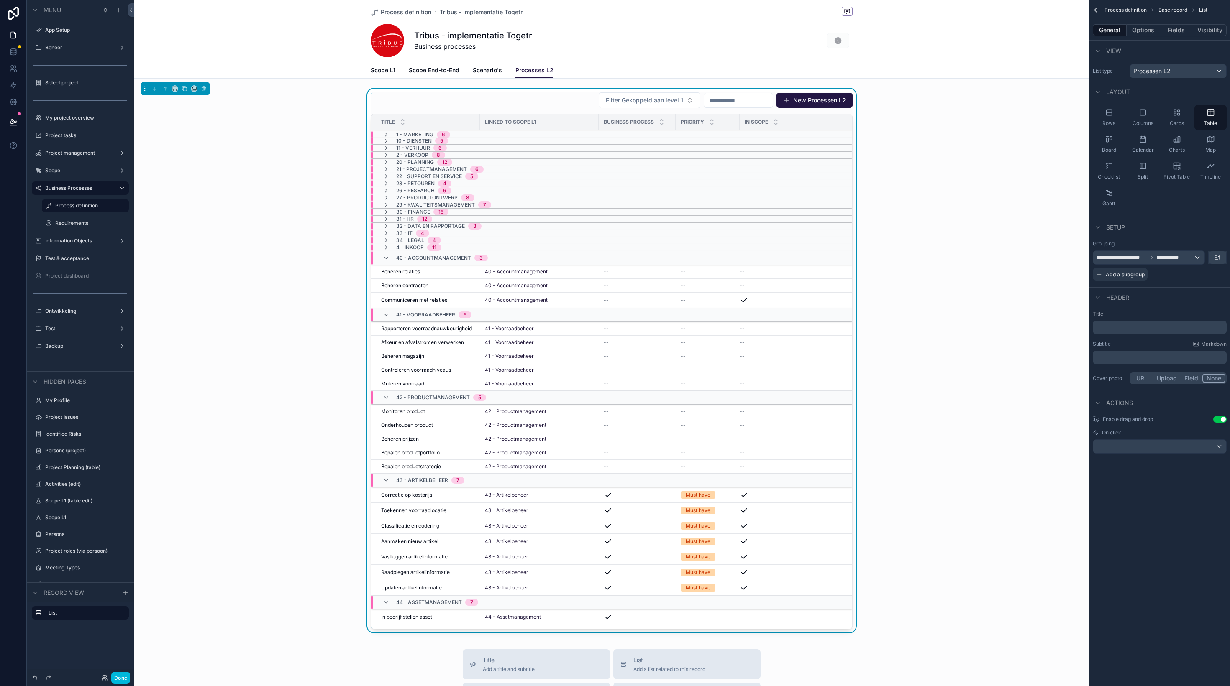
click at [386, 257] on icon "scrollable content" at bounding box center [386, 258] width 7 height 7
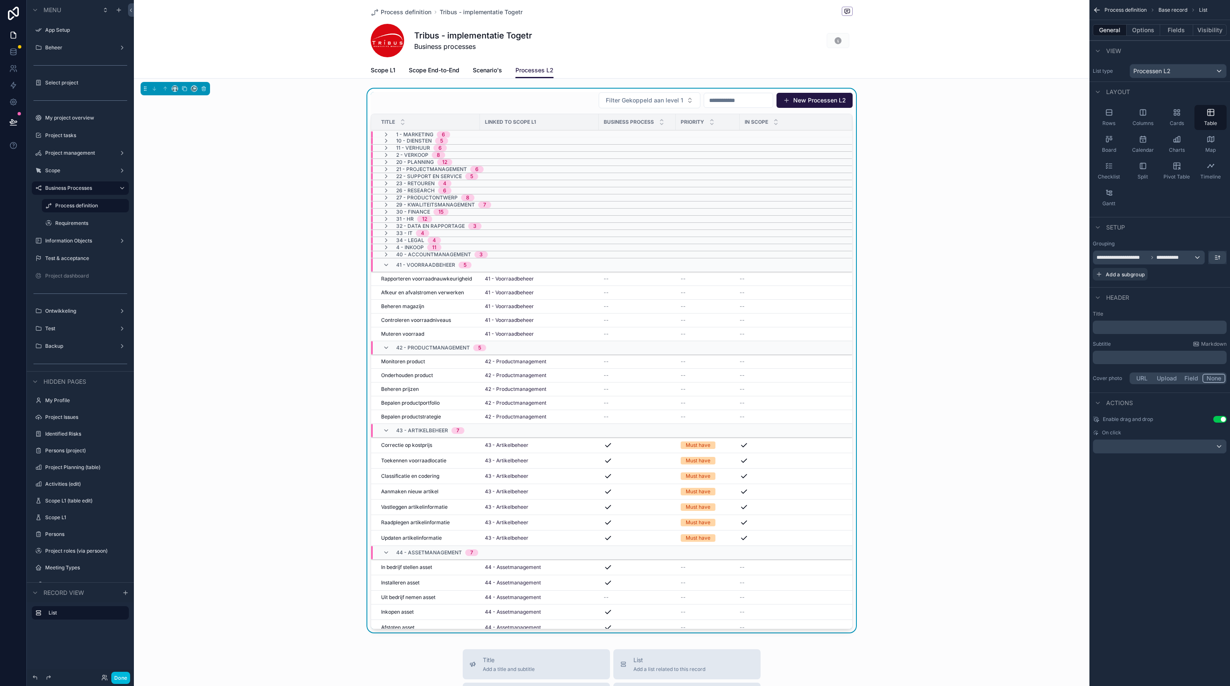
click at [387, 265] on icon "scrollable content" at bounding box center [386, 265] width 7 height 7
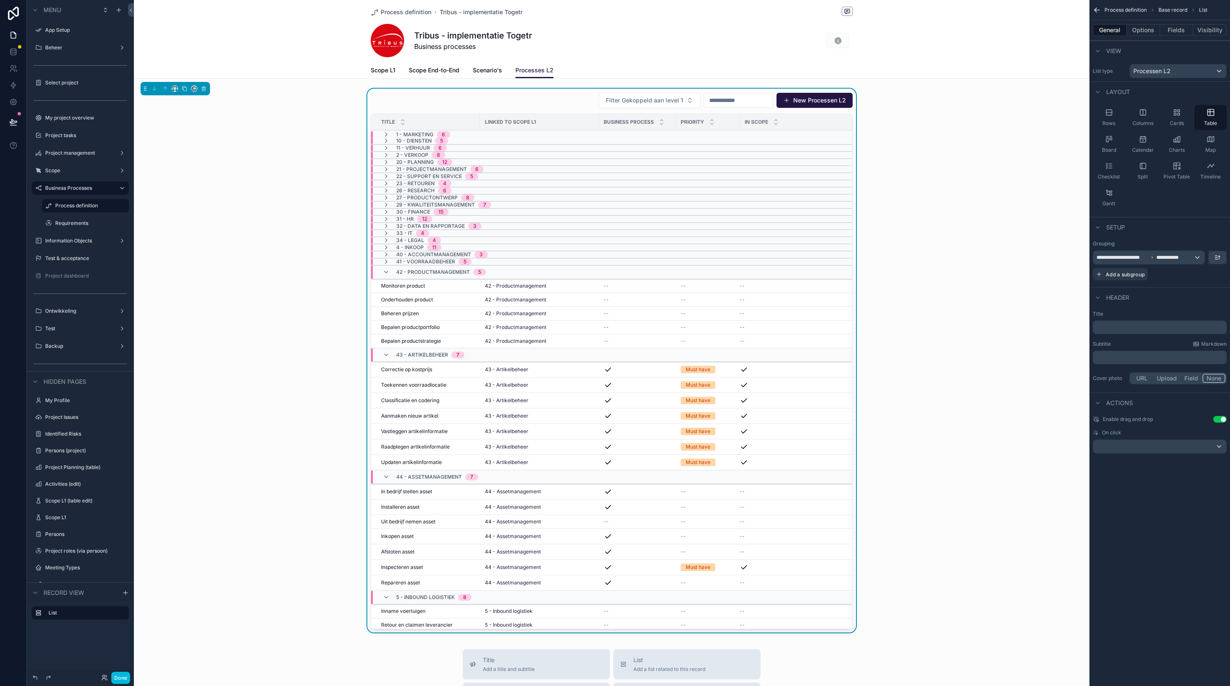
click at [387, 270] on icon "scrollable content" at bounding box center [386, 272] width 7 height 7
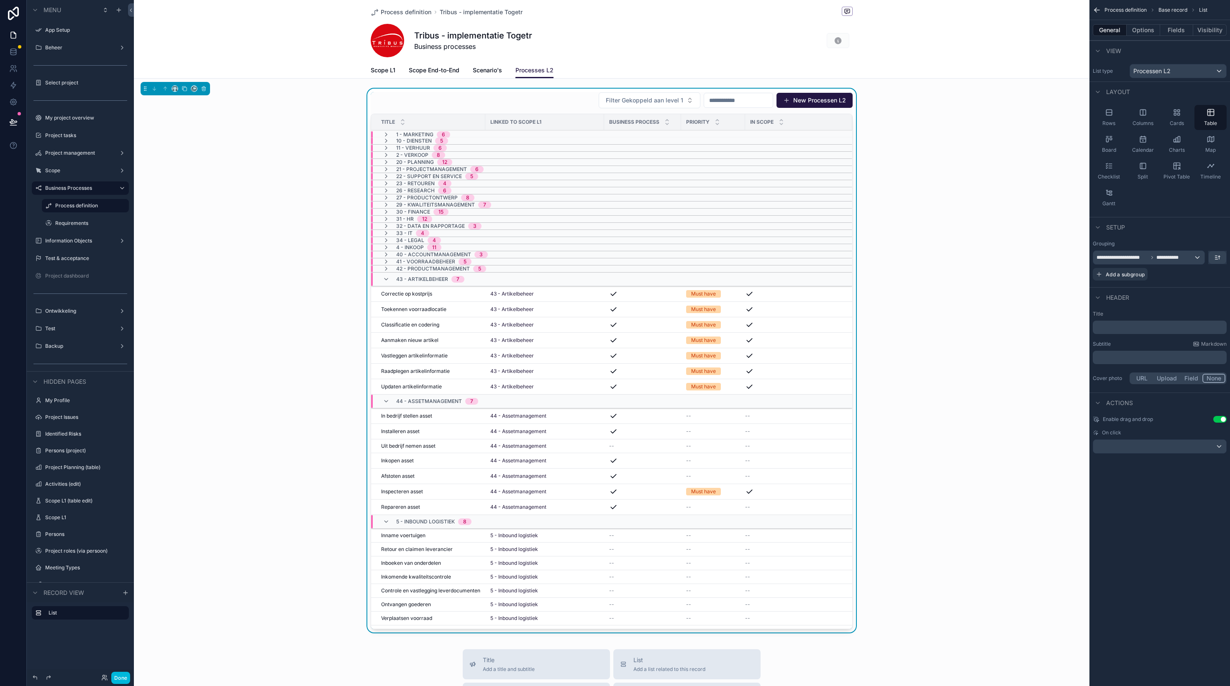
click at [389, 280] on div "43 - Artikelbeheer 7" at bounding box center [424, 279] width 82 height 13
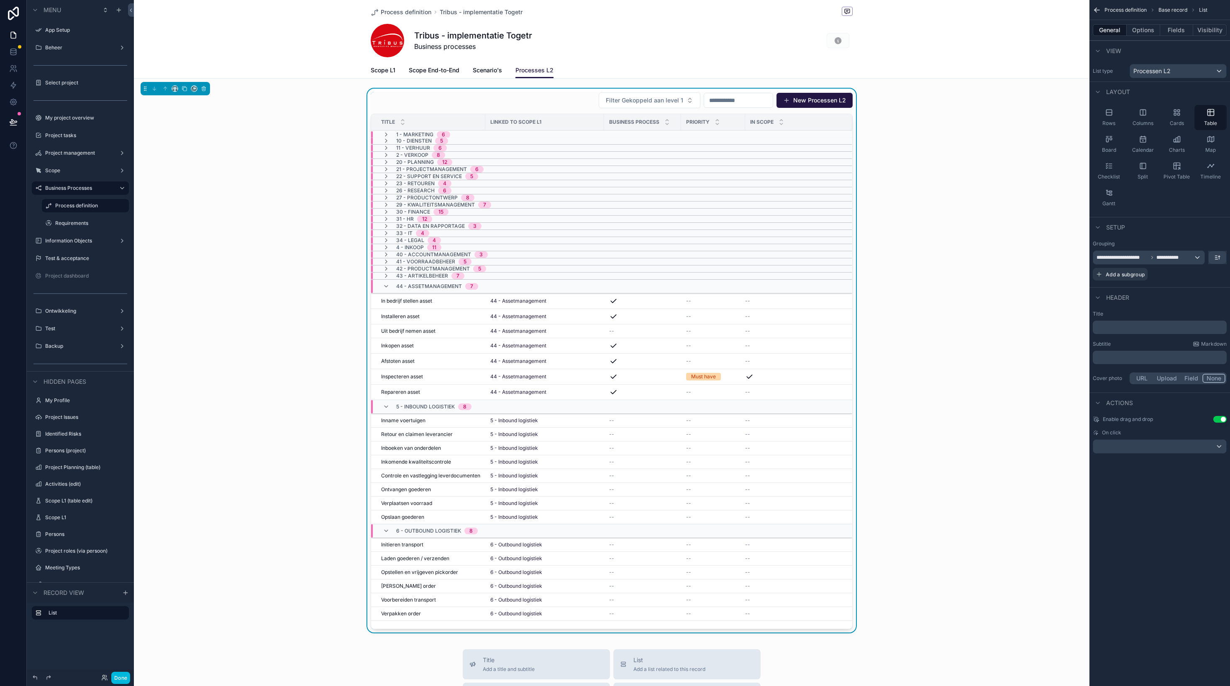
click at [389, 287] on icon "scrollable content" at bounding box center [386, 286] width 7 height 7
click at [388, 294] on icon "scrollable content" at bounding box center [386, 293] width 7 height 7
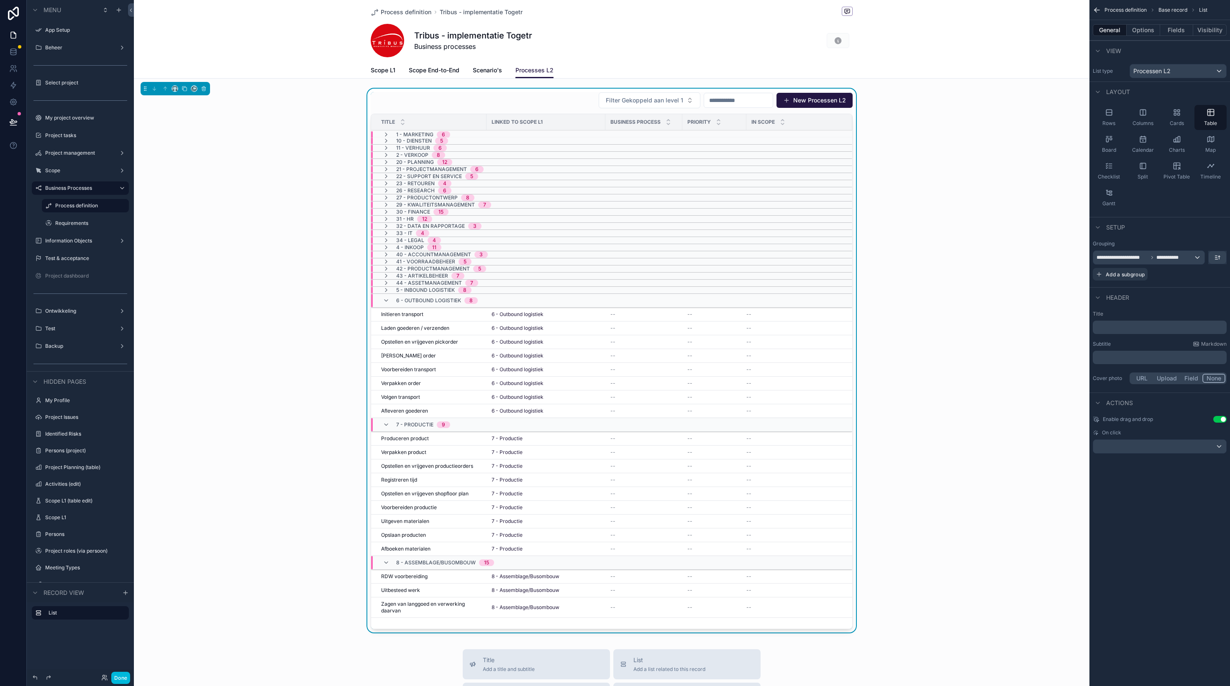
click at [386, 300] on icon "scrollable content" at bounding box center [386, 300] width 7 height 7
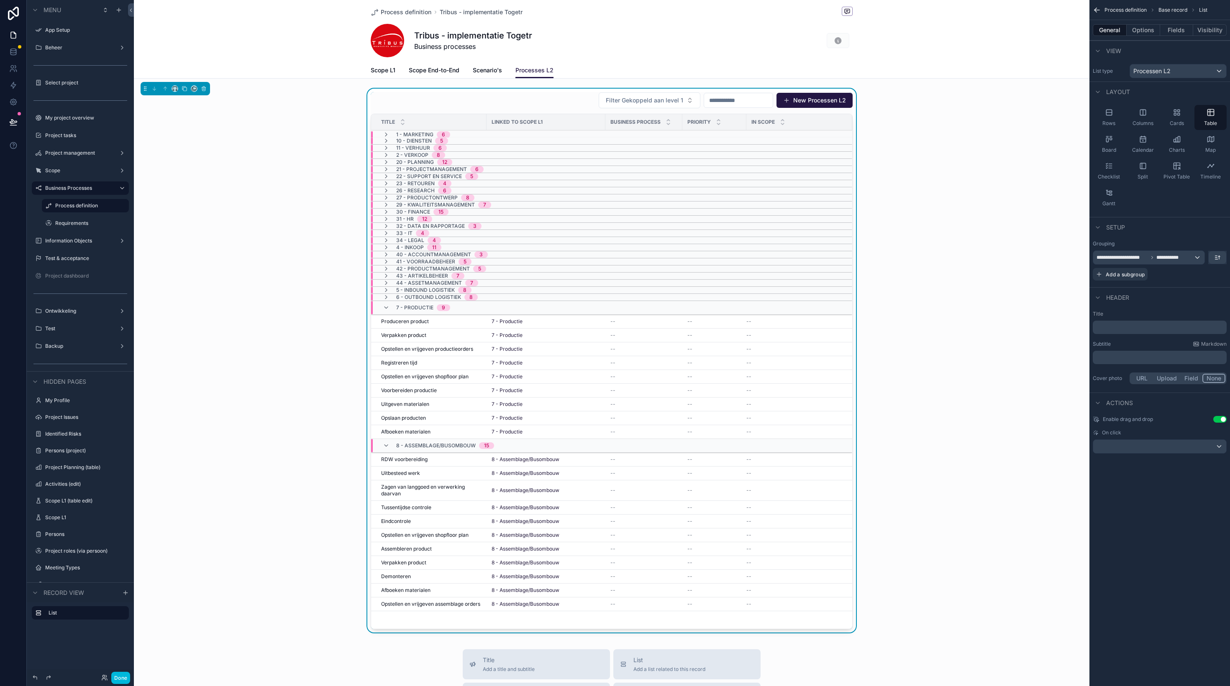
click at [385, 307] on icon "scrollable content" at bounding box center [386, 307] width 7 height 7
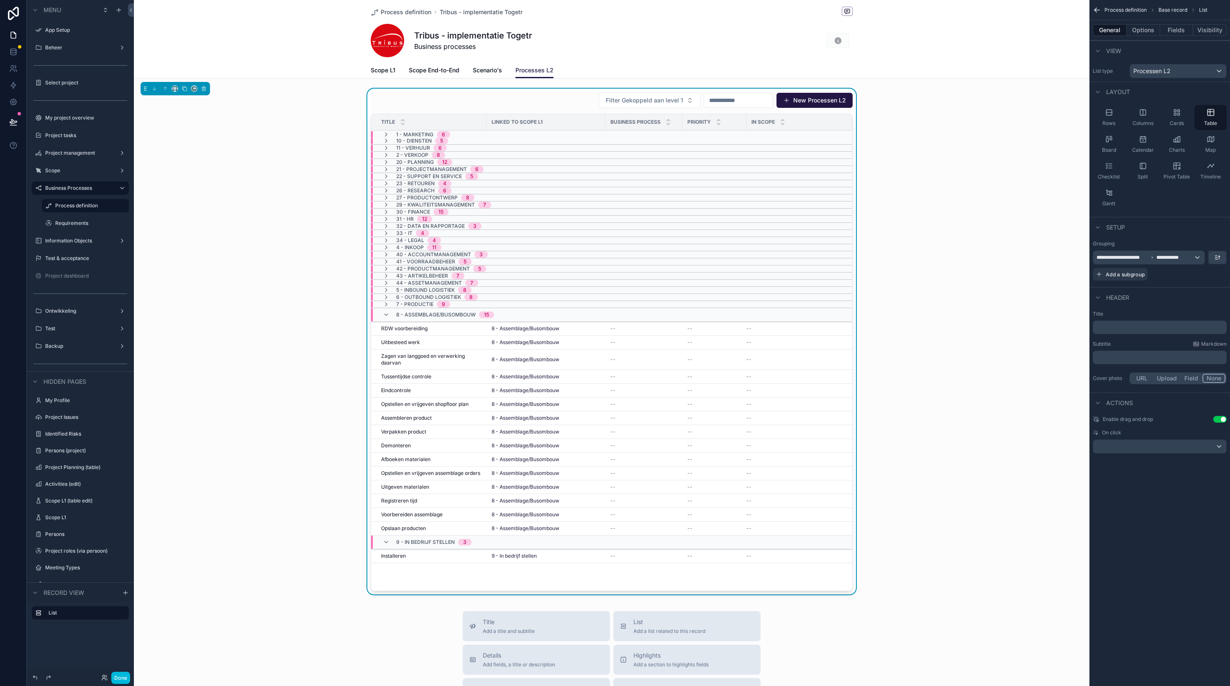
click at [386, 317] on icon "scrollable content" at bounding box center [386, 315] width 7 height 7
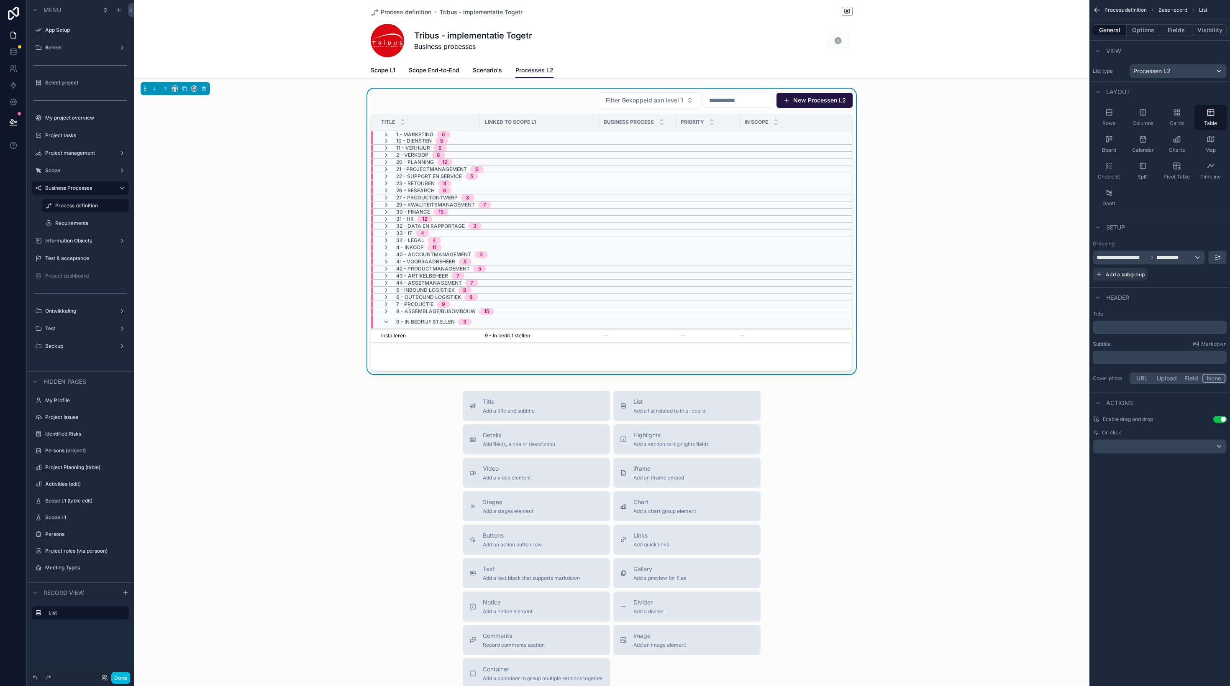
click at [387, 320] on icon "scrollable content" at bounding box center [386, 322] width 7 height 7
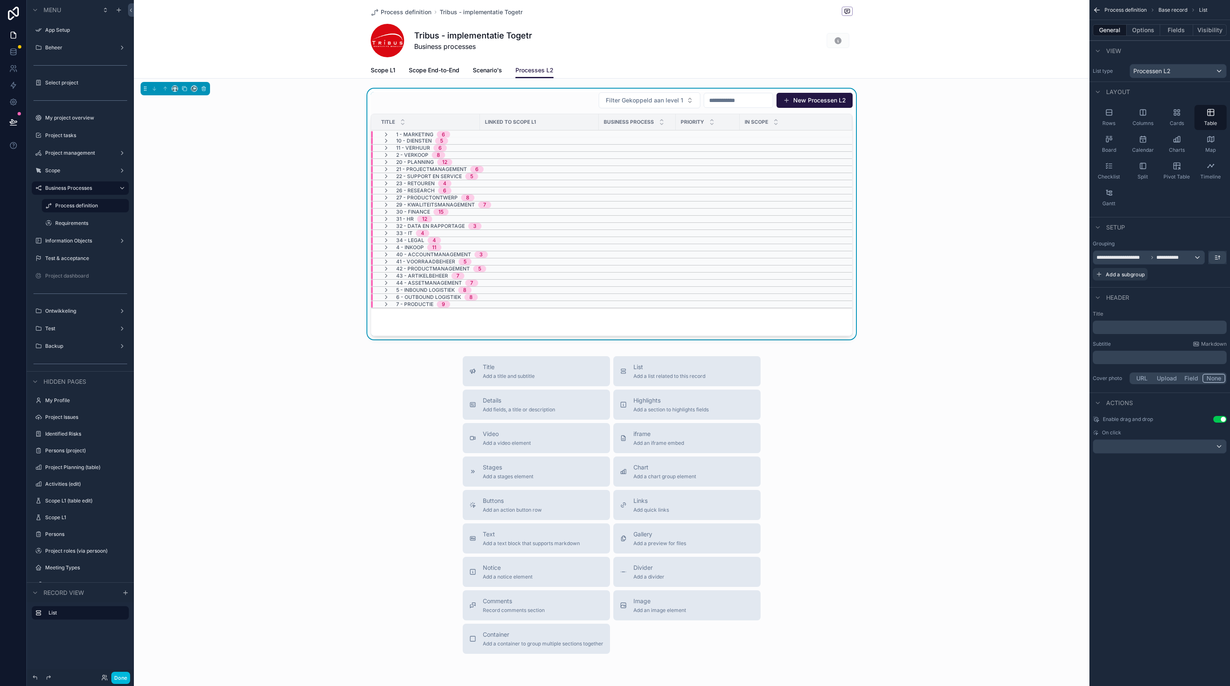
click at [314, 212] on div "Filter Gekoppeld aan level 1 New Processen L2 Title Linked to scope L1 Business…" at bounding box center [611, 216] width 955 height 254
click at [1146, 29] on button "Options" at bounding box center [1142, 30] width 33 height 12
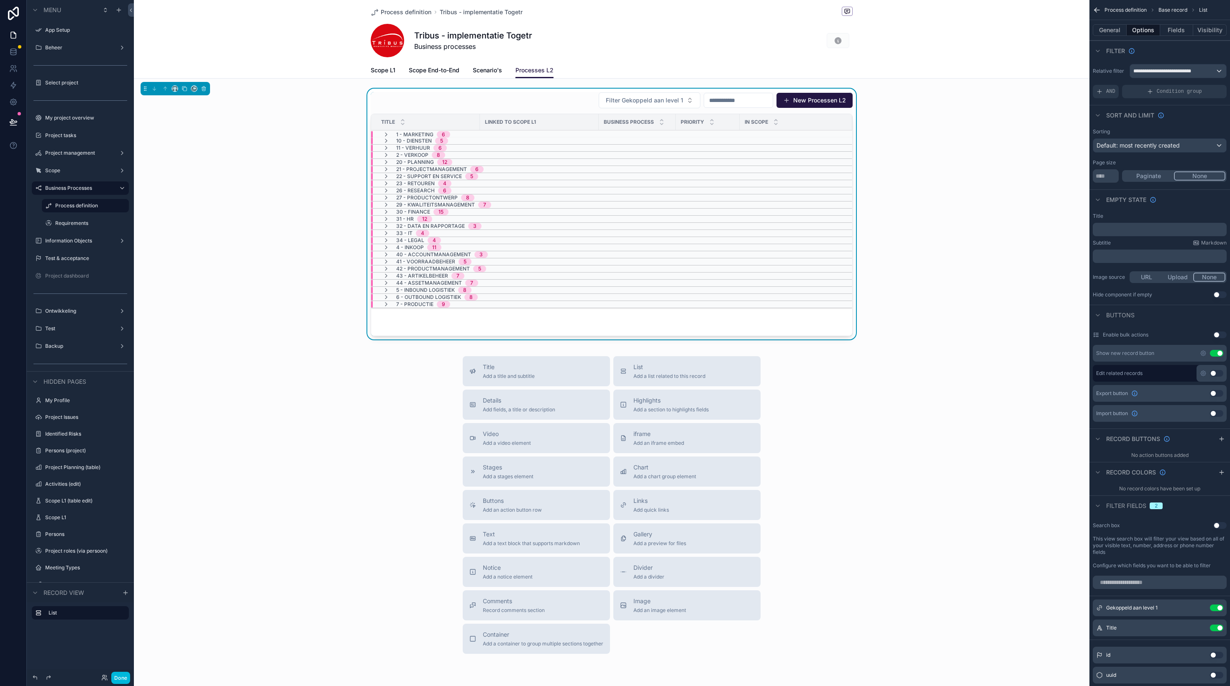
click at [1171, 33] on button "Fields" at bounding box center [1176, 30] width 33 height 12
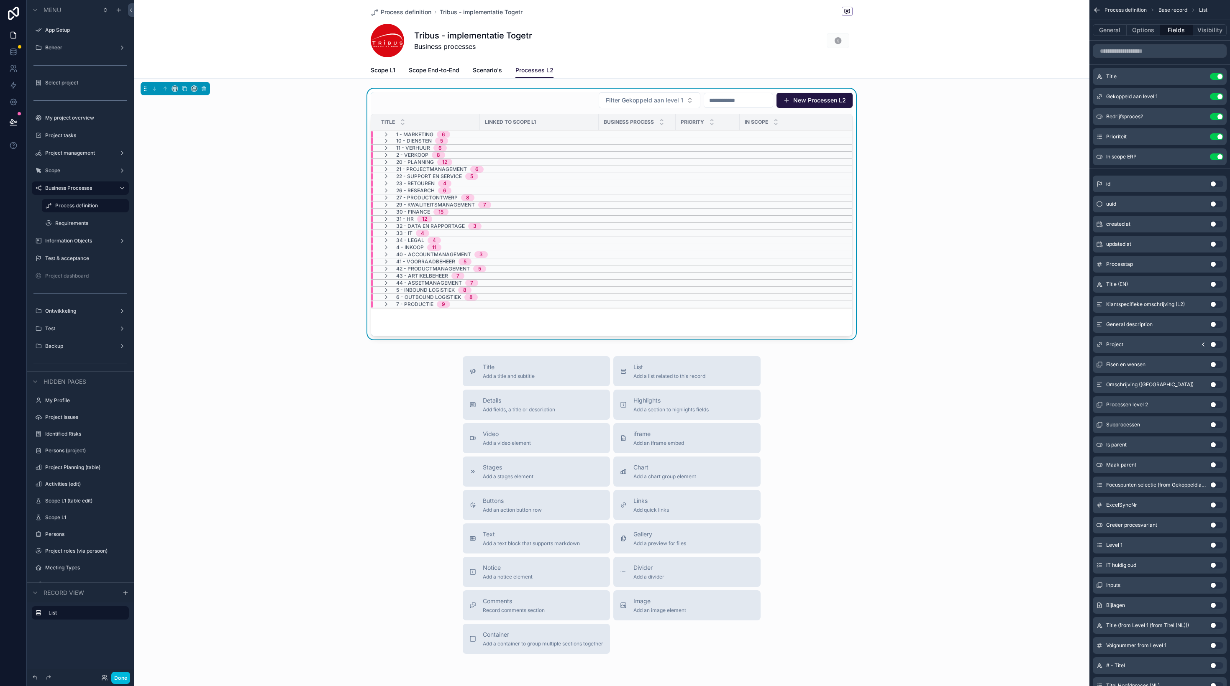
click at [1215, 96] on button "Use setting" at bounding box center [1216, 96] width 13 height 7
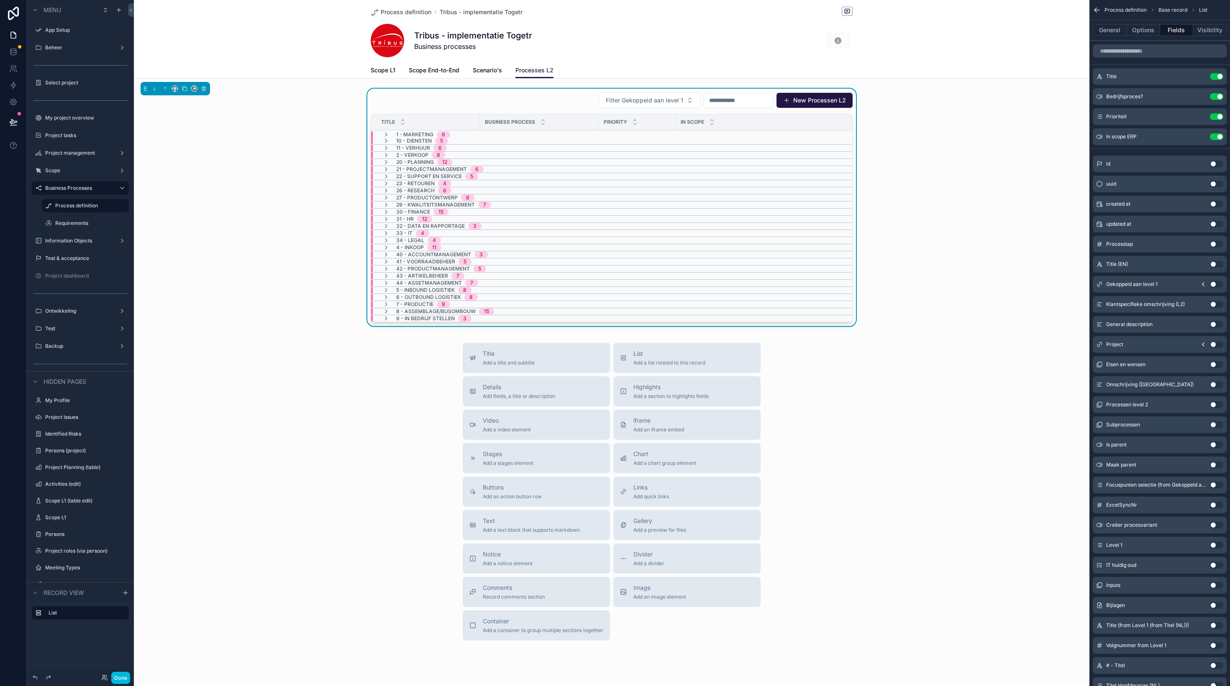
click at [530, 92] on div "Filter Gekoppeld aan level 1 New Processen L2 Title Business process Priority I…" at bounding box center [611, 209] width 955 height 241
click at [975, 95] on div "Filter Gekoppeld aan level 1 New Processen L2 Title Business process Priority I…" at bounding box center [611, 209] width 955 height 241
click at [970, 129] on div "Filter Gekoppeld aan level 1 New Processen L2 Title Business process Priority I…" at bounding box center [611, 209] width 955 height 241
click at [967, 153] on div "Filter Gekoppeld aan level 1 New Processen L2 Title Business process Priority I…" at bounding box center [611, 209] width 955 height 241
